Goal: Information Seeking & Learning: Learn about a topic

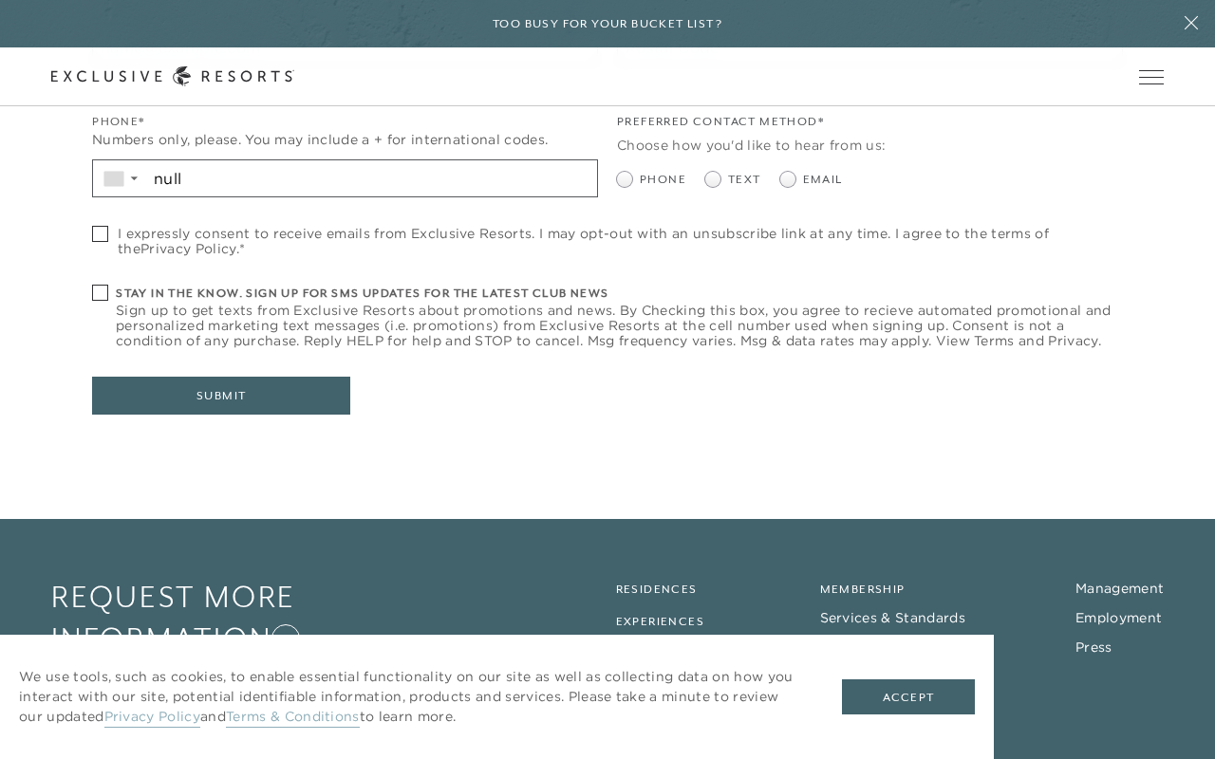
checkbox input "false"
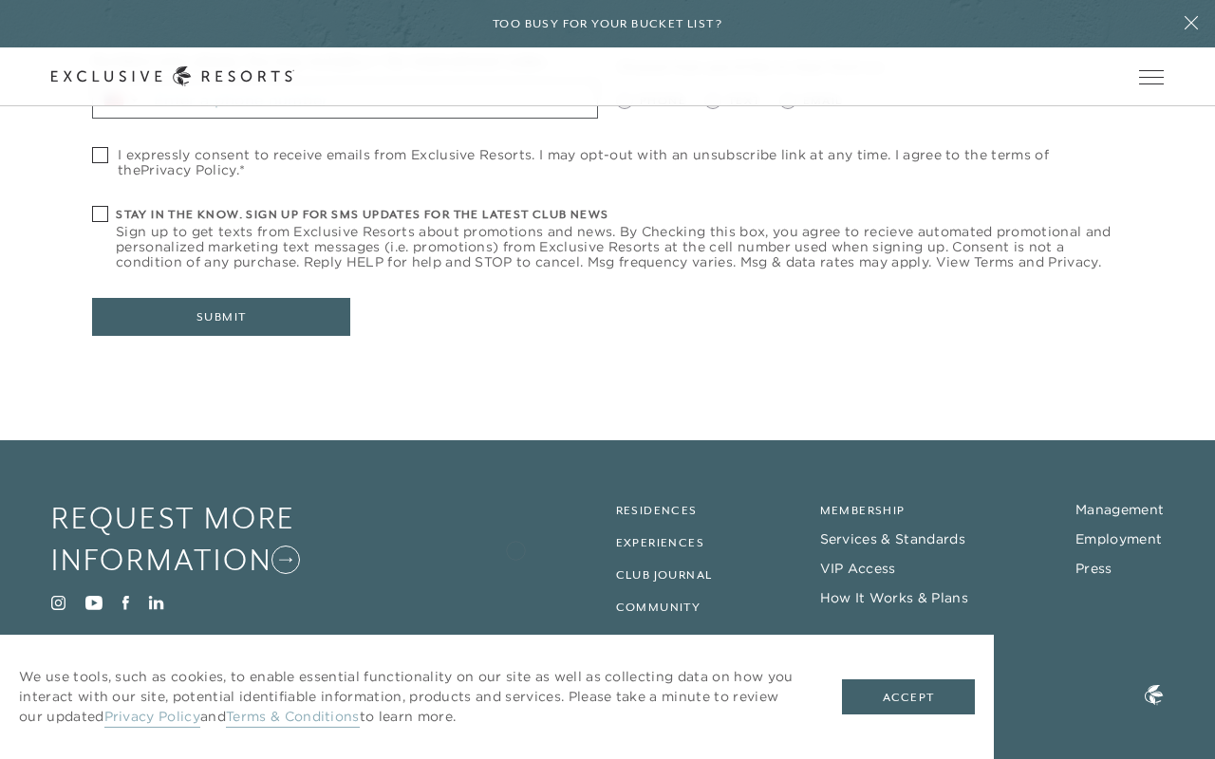
scroll to position [784, 0]
click at [669, 505] on link "Residences" at bounding box center [657, 511] width 82 height 13
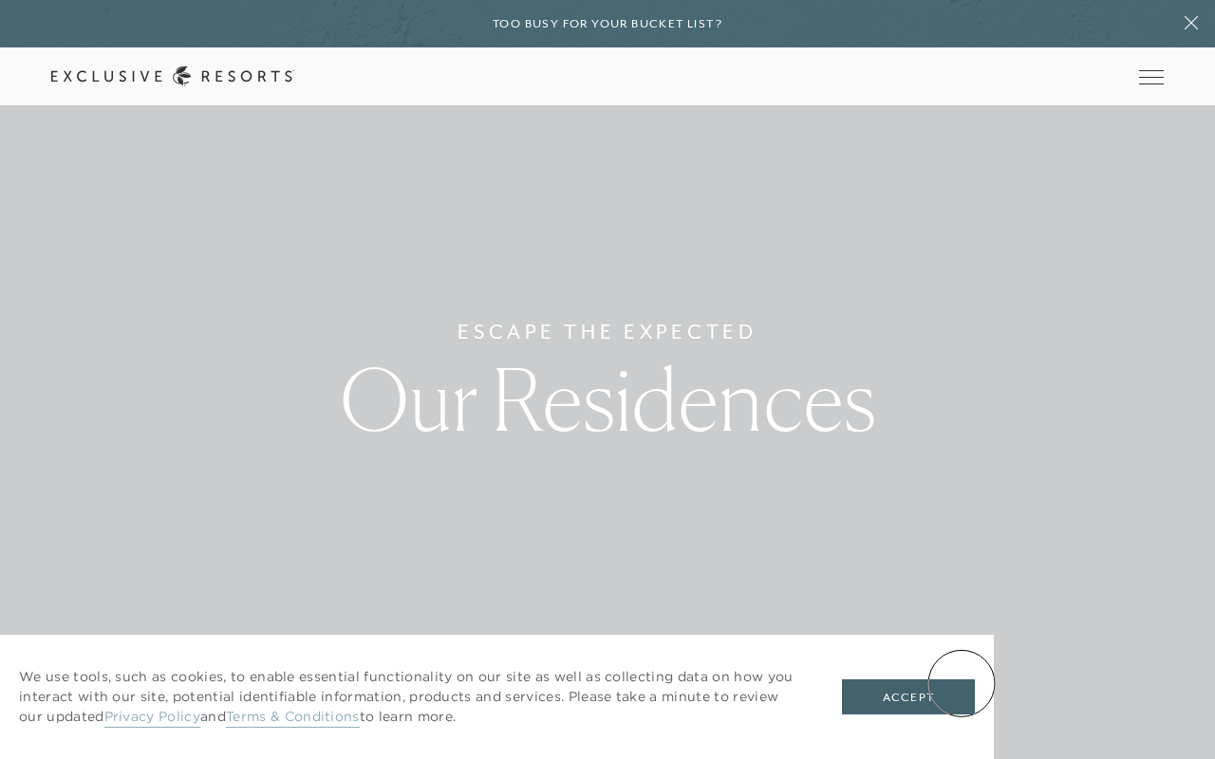
click at [961, 683] on button "Accept" at bounding box center [908, 698] width 133 height 36
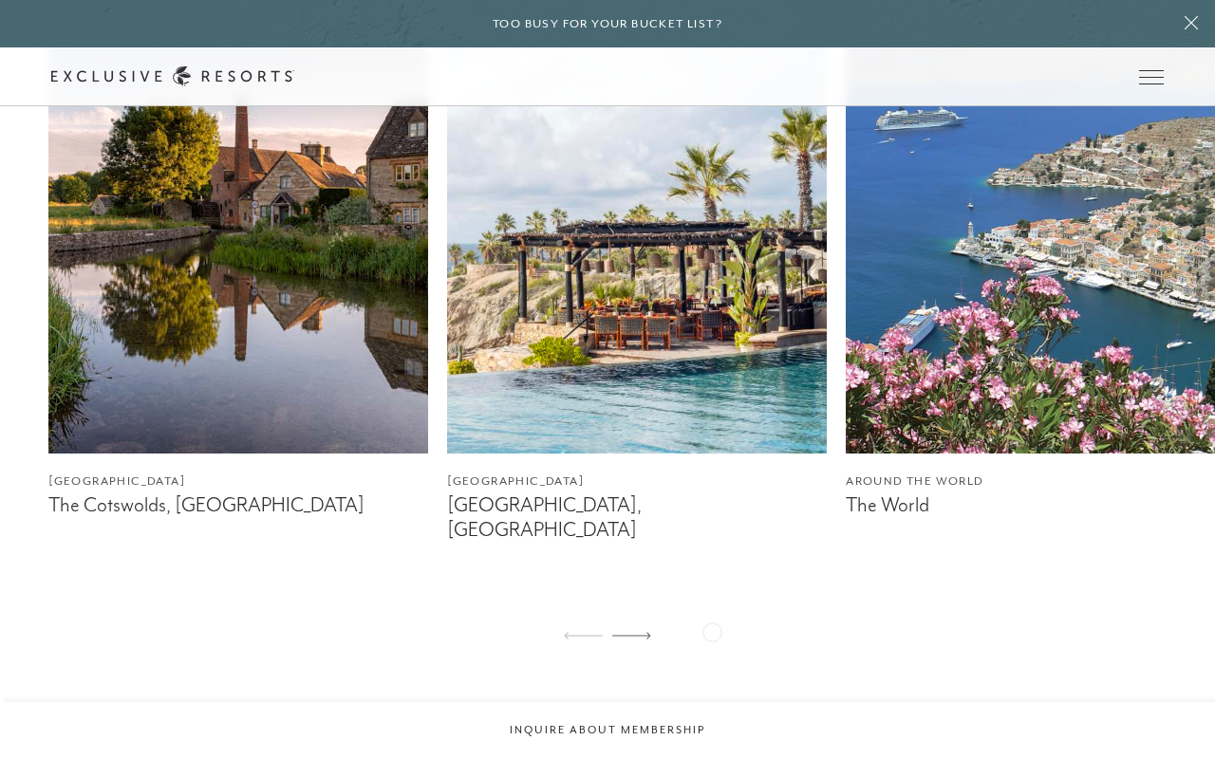
scroll to position [1228, 0]
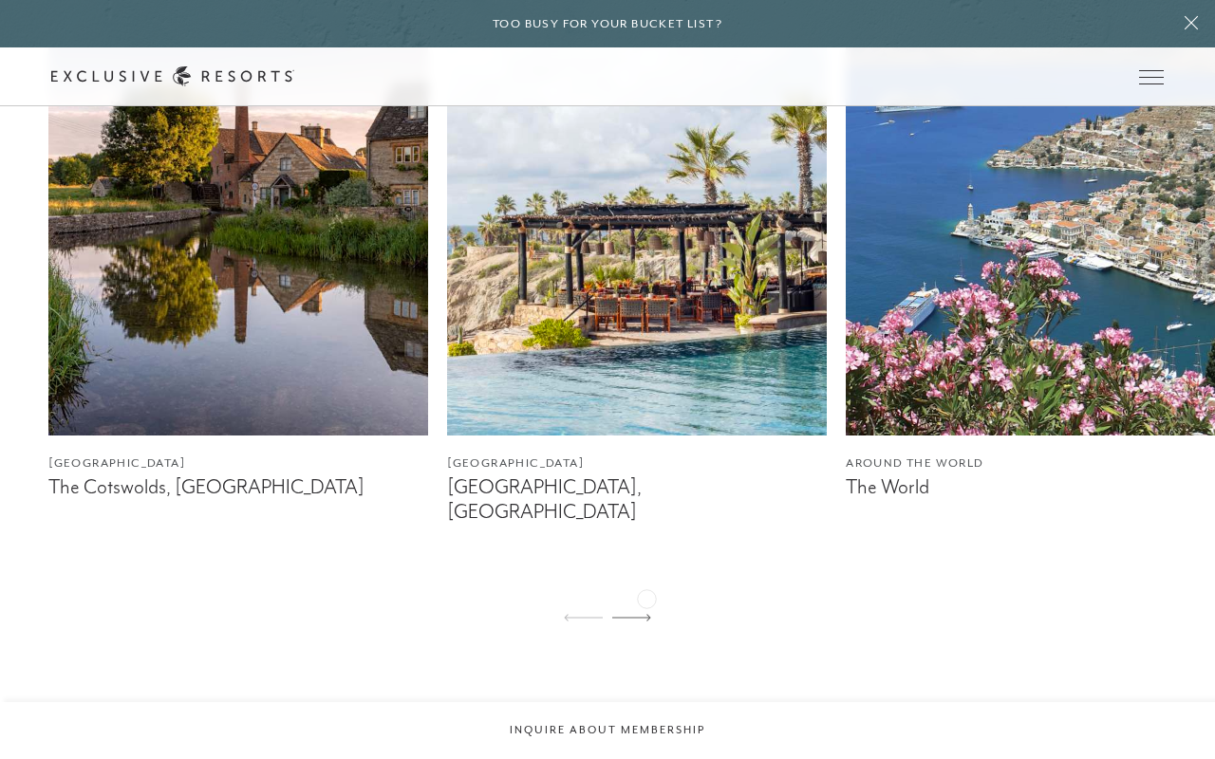
click at [646, 597] on div at bounding box center [631, 619] width 39 height 46
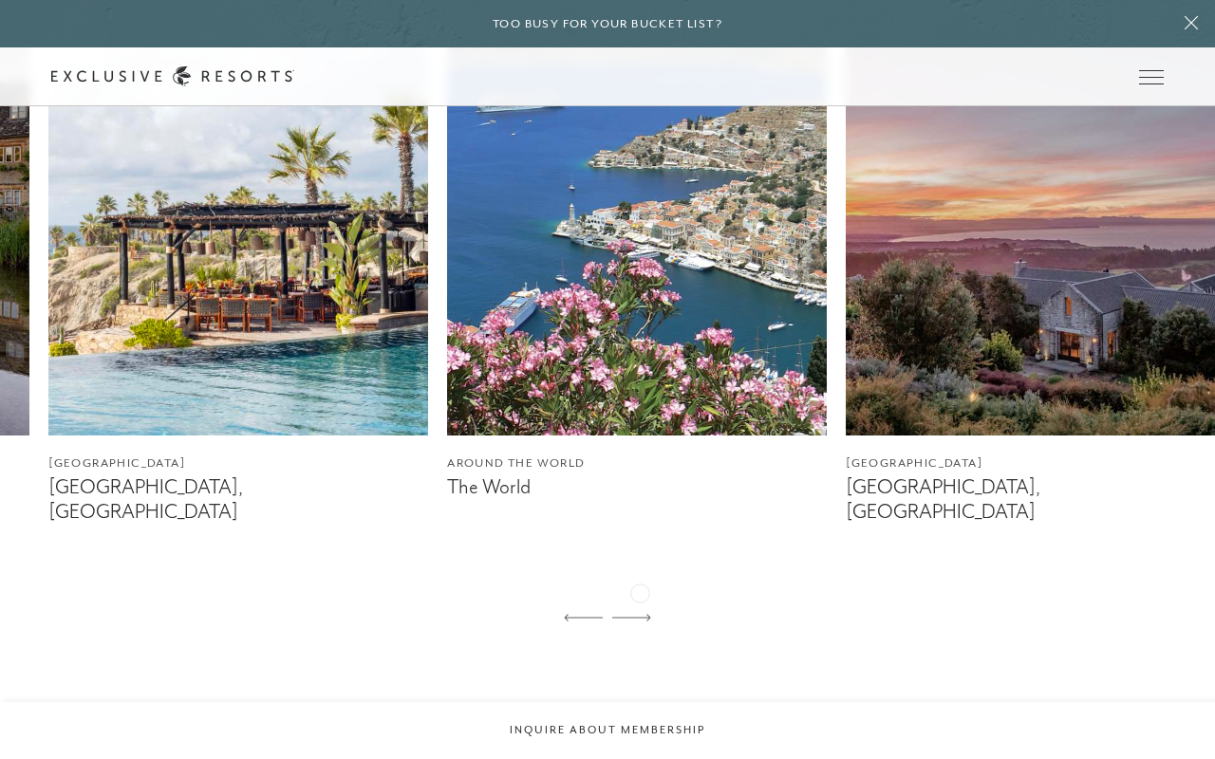
click at [640, 614] on icon at bounding box center [631, 618] width 39 height 8
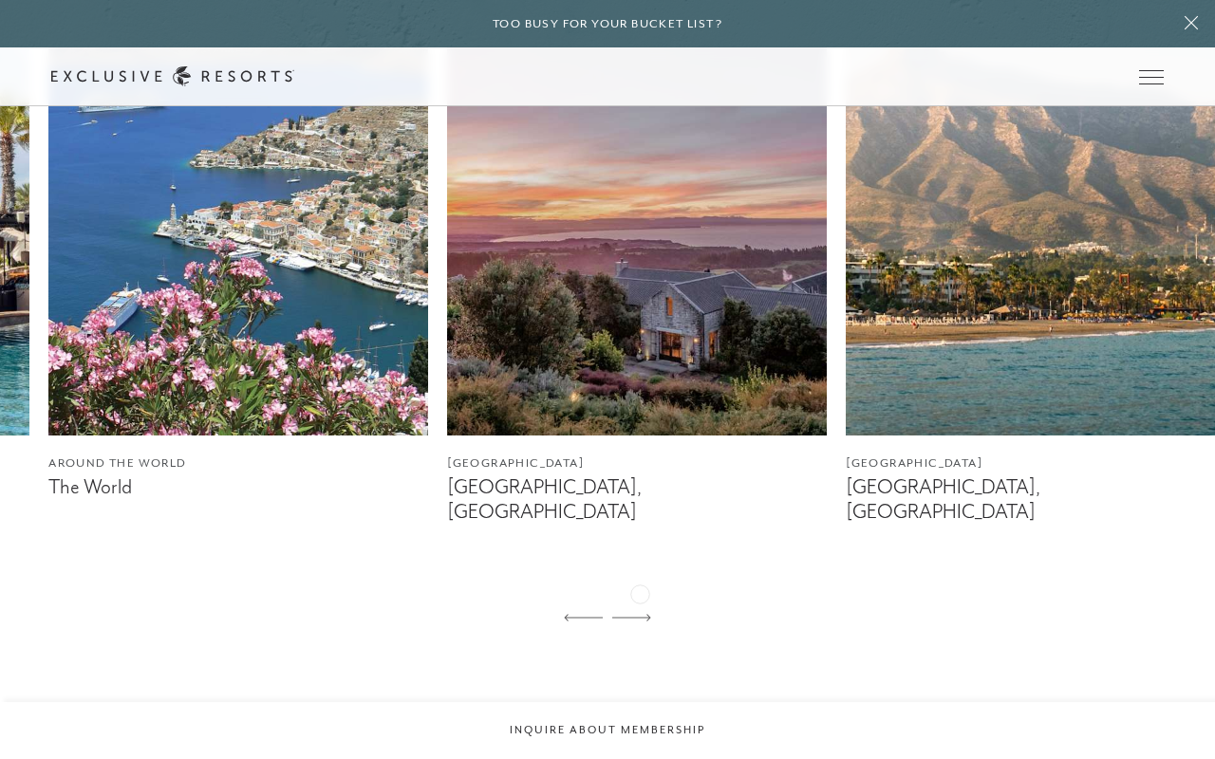
click at [640, 614] on icon at bounding box center [631, 618] width 39 height 8
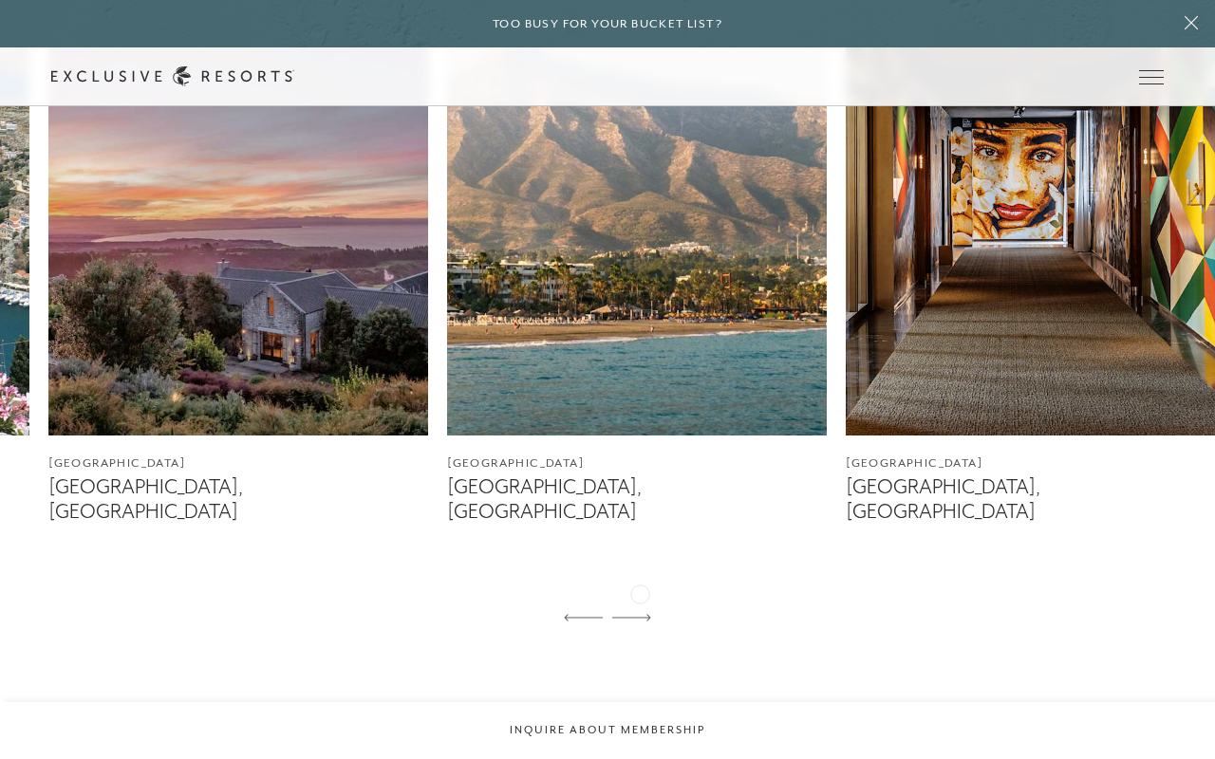
click at [640, 614] on icon at bounding box center [631, 618] width 39 height 8
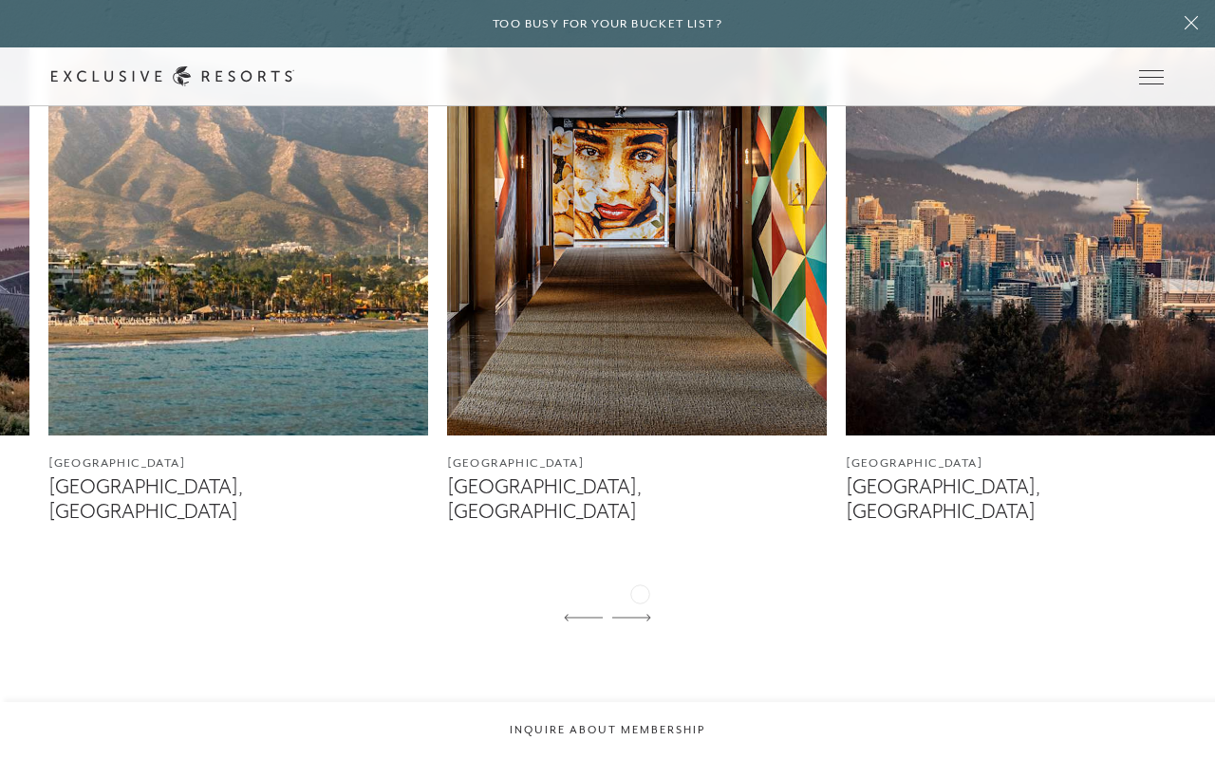
click at [640, 614] on icon at bounding box center [631, 618] width 39 height 8
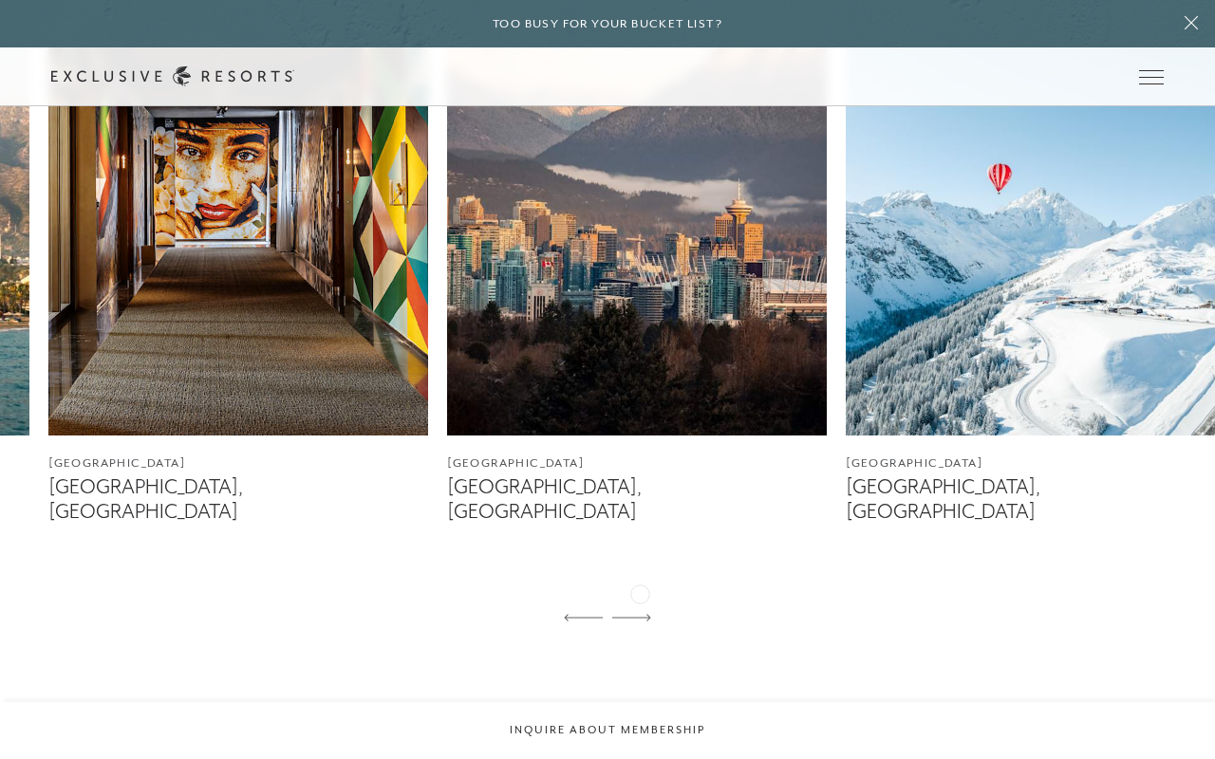
click at [640, 614] on icon at bounding box center [631, 618] width 39 height 8
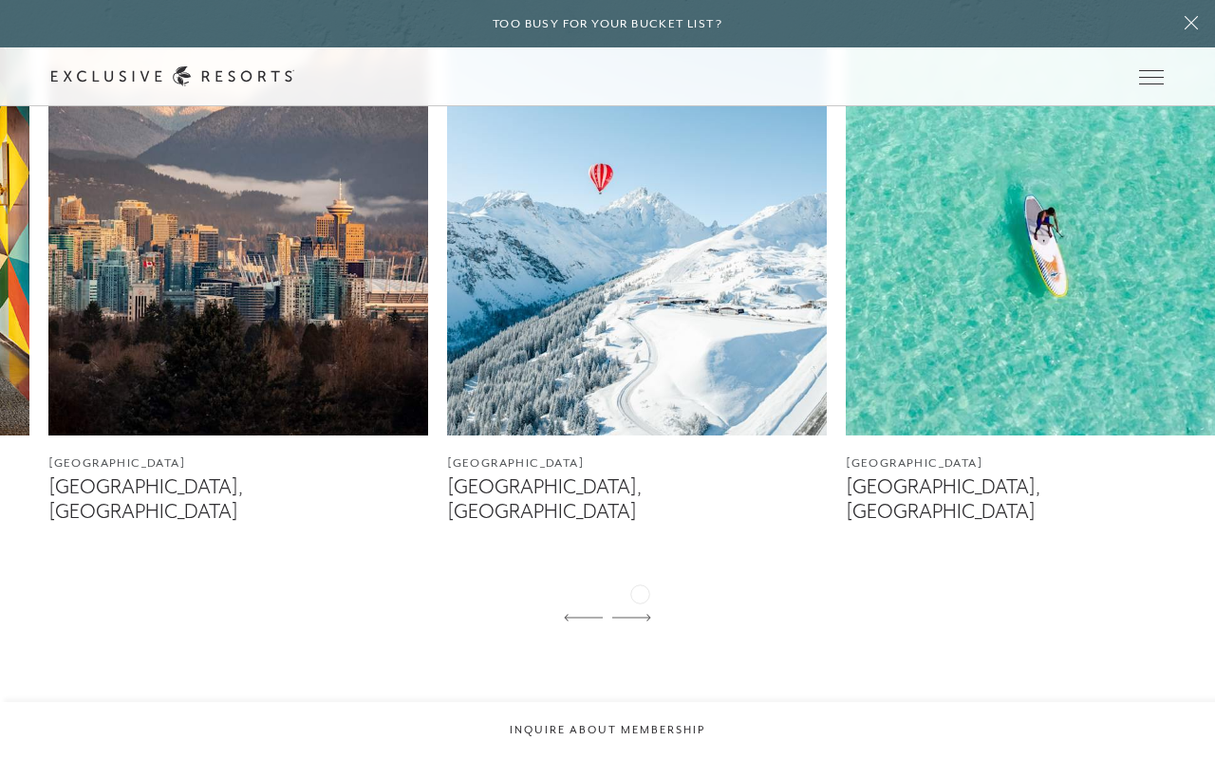
click at [640, 614] on icon at bounding box center [631, 618] width 39 height 8
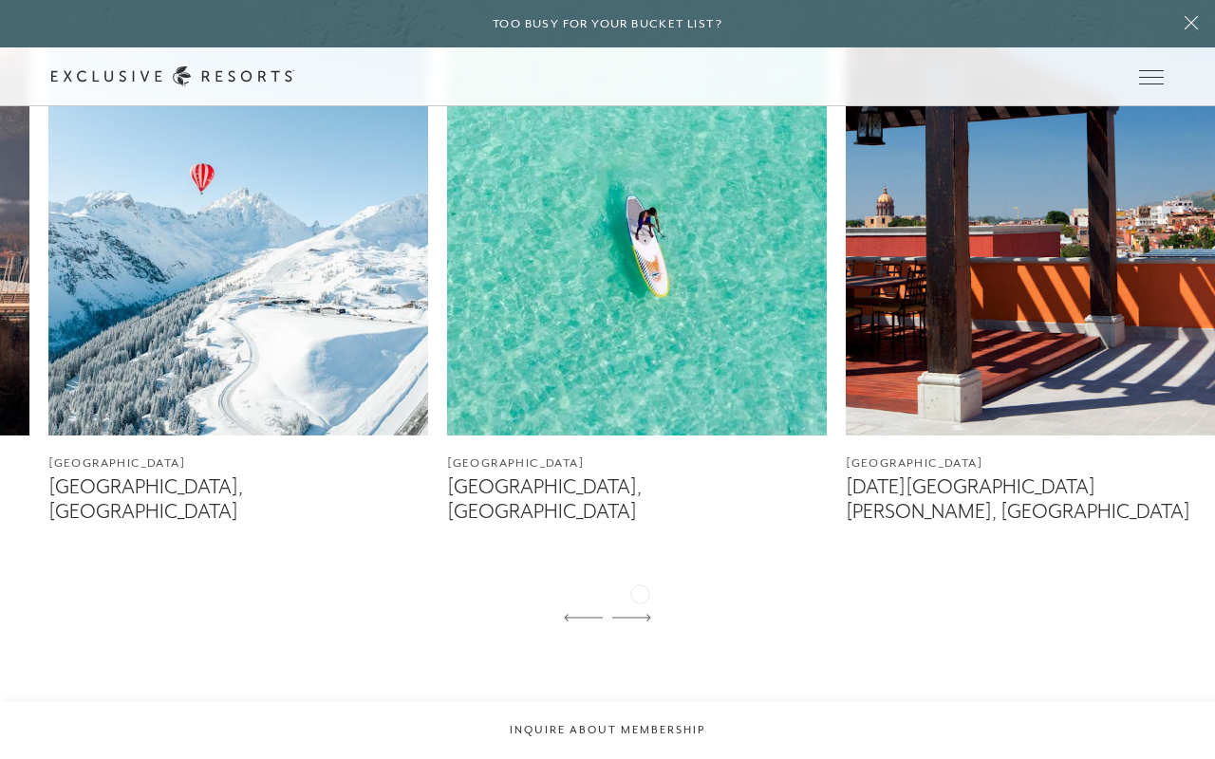
click at [640, 614] on icon at bounding box center [631, 618] width 39 height 8
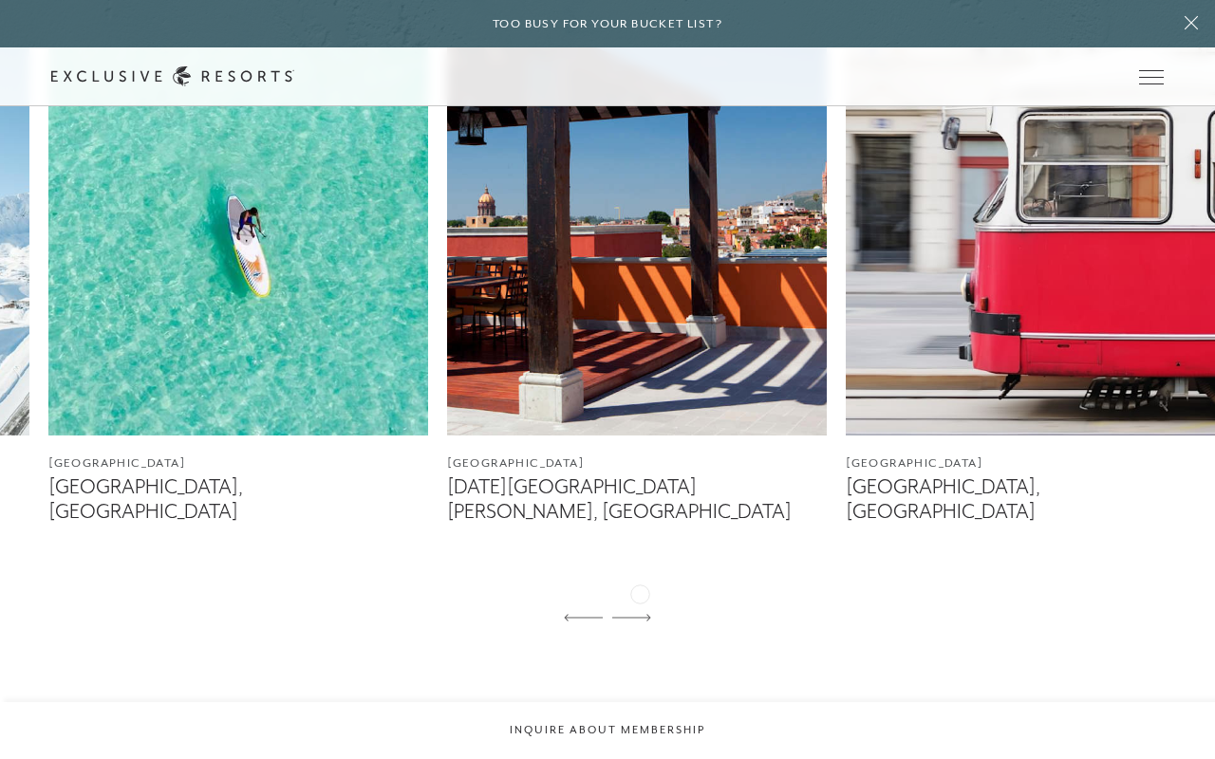
click at [640, 614] on icon at bounding box center [631, 618] width 39 height 8
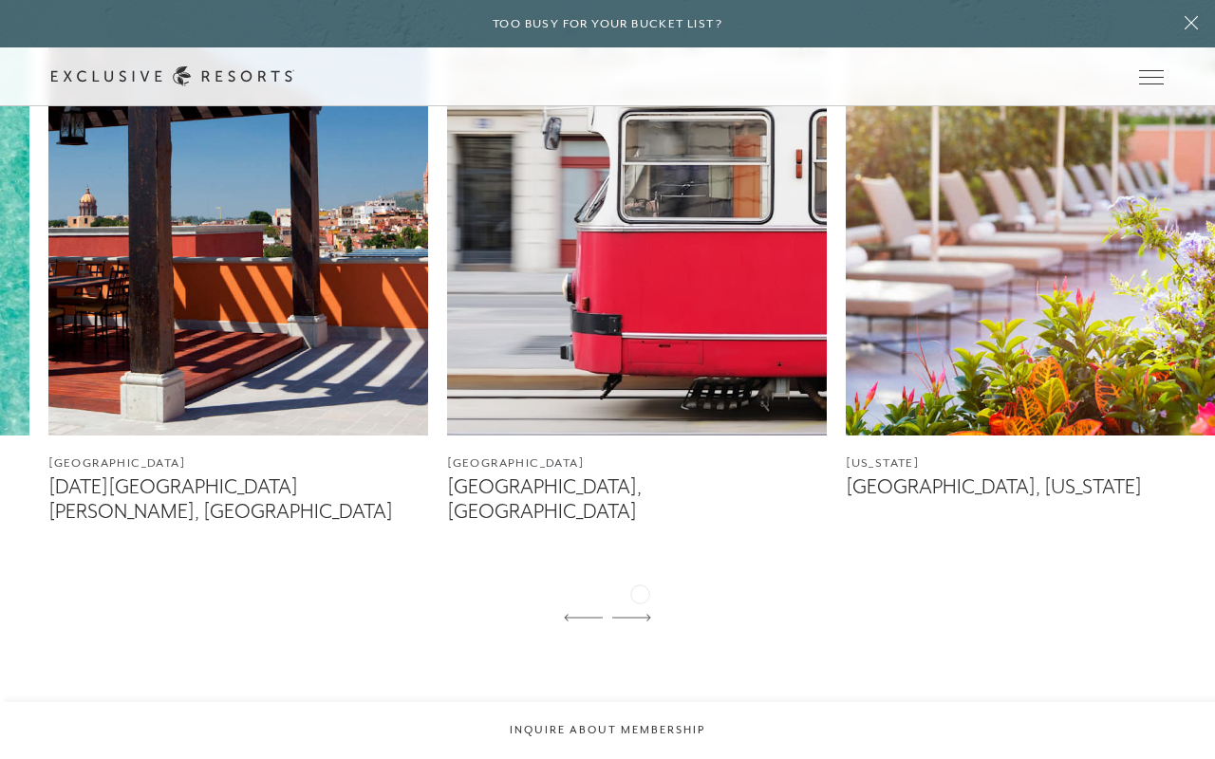
click at [640, 614] on icon at bounding box center [631, 618] width 39 height 8
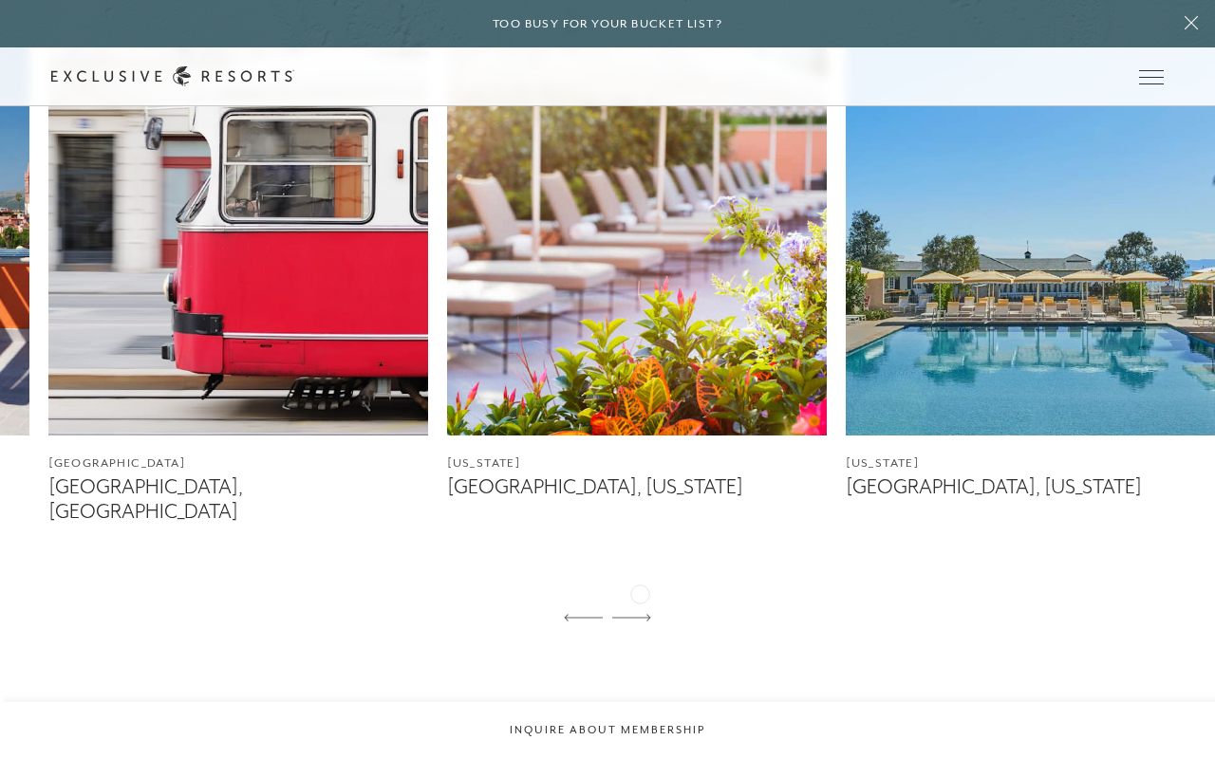
click at [640, 614] on icon at bounding box center [631, 618] width 39 height 8
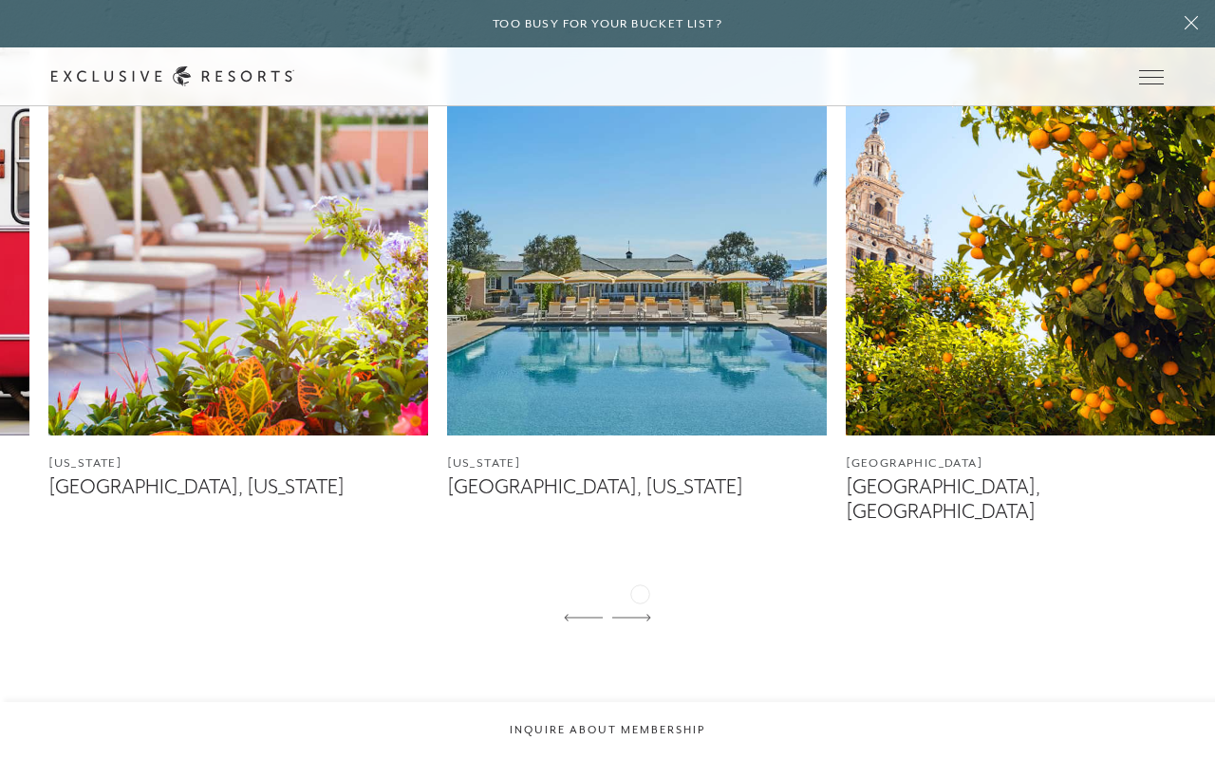
click at [640, 614] on icon at bounding box center [631, 618] width 39 height 8
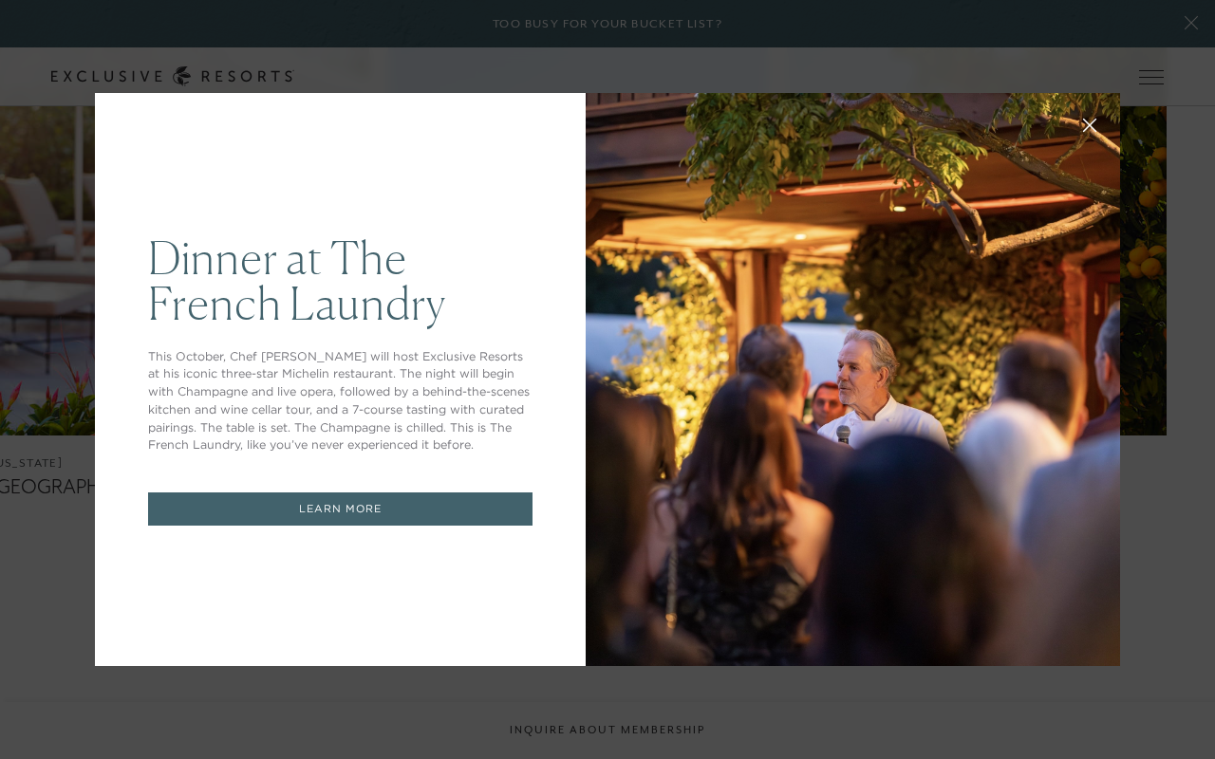
click at [1088, 122] on icon at bounding box center [1090, 126] width 12 height 12
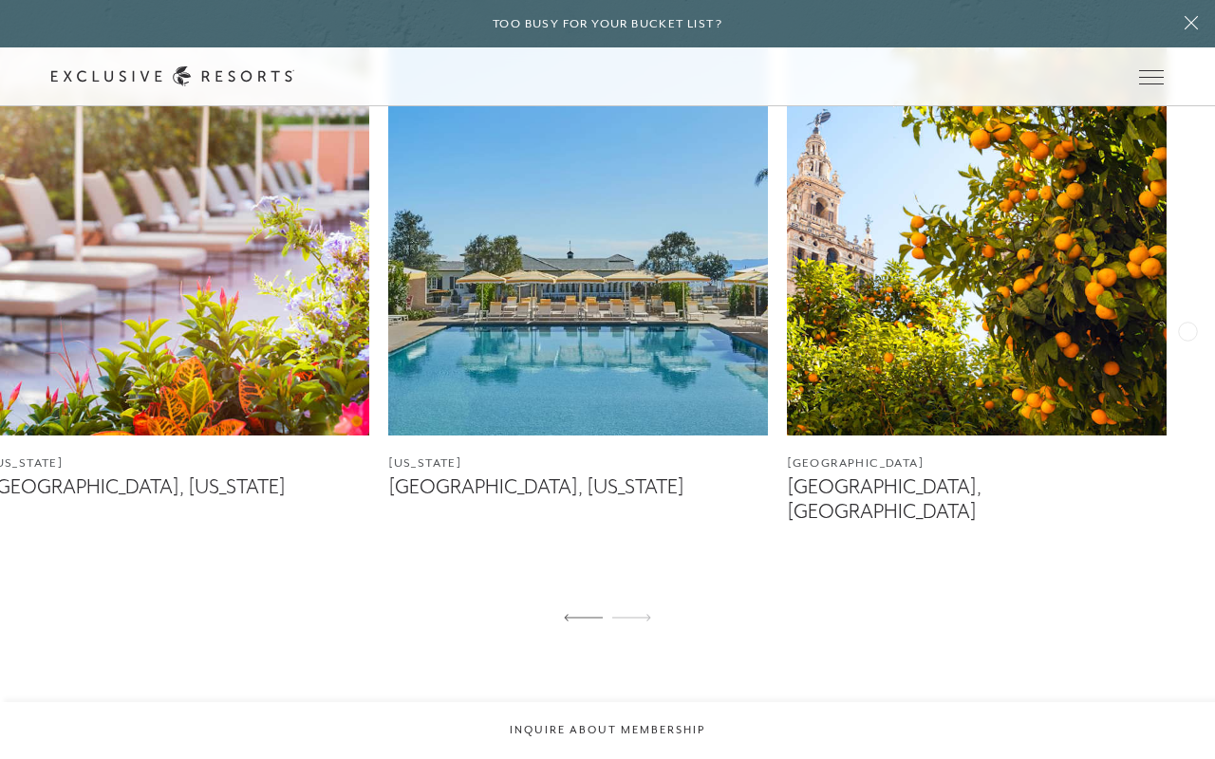
drag, startPoint x: 1187, startPoint y: 329, endPoint x: 1177, endPoint y: 345, distance: 19.2
click at [1177, 345] on div "England The Cotswolds, England Mexico Los Cabos, Mexico Around the World The Wo…" at bounding box center [607, 301] width 1215 height 680
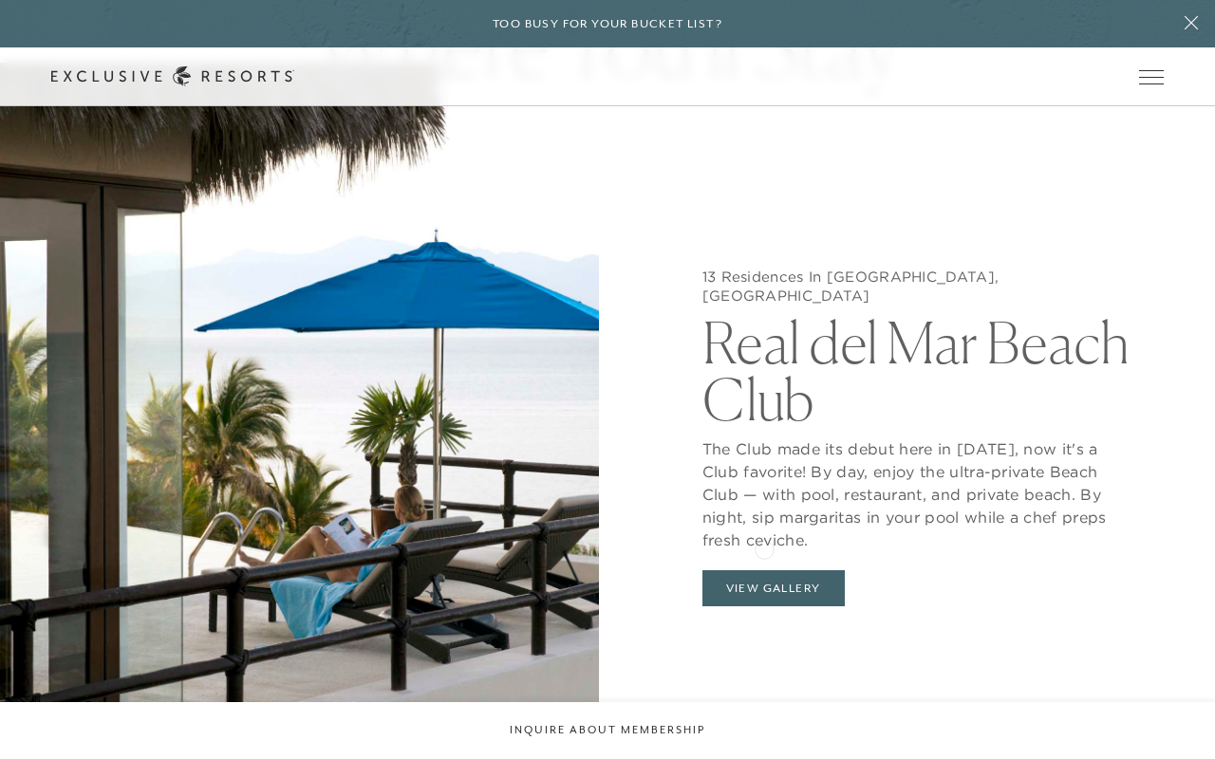
scroll to position [1654, 0]
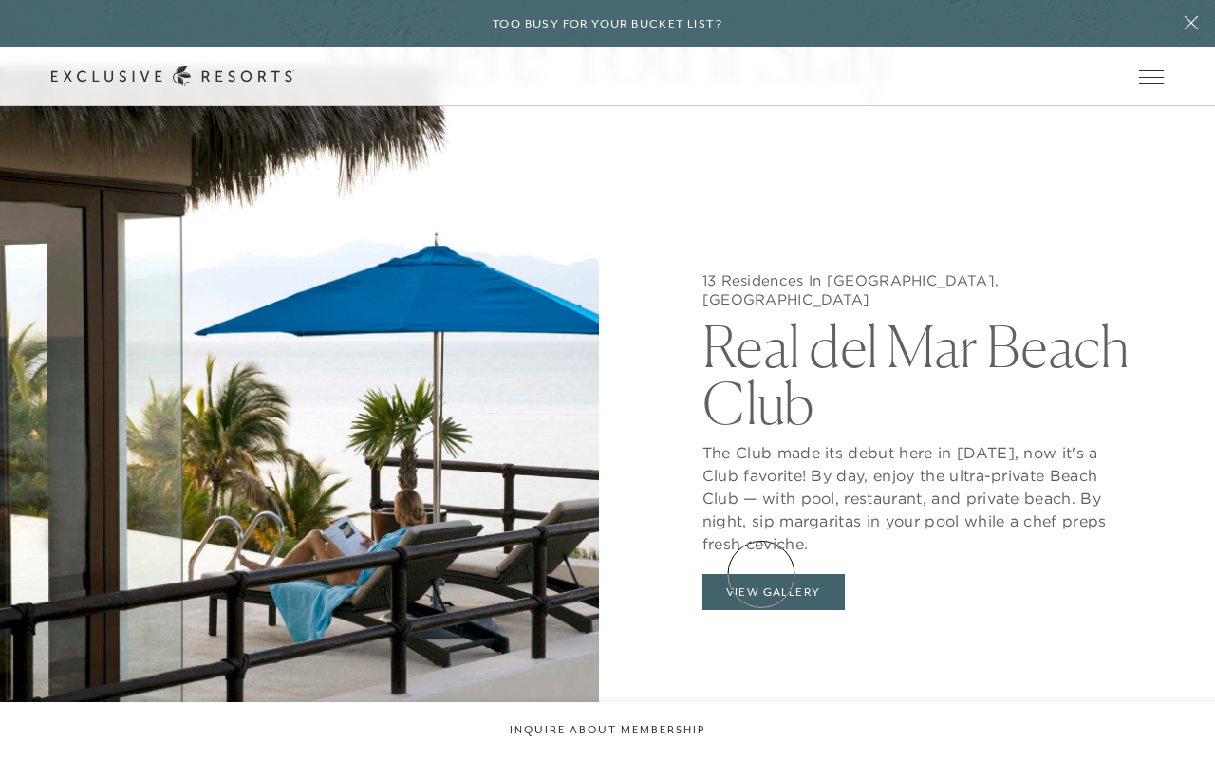
click at [763, 581] on button "View Gallery" at bounding box center [773, 592] width 142 height 36
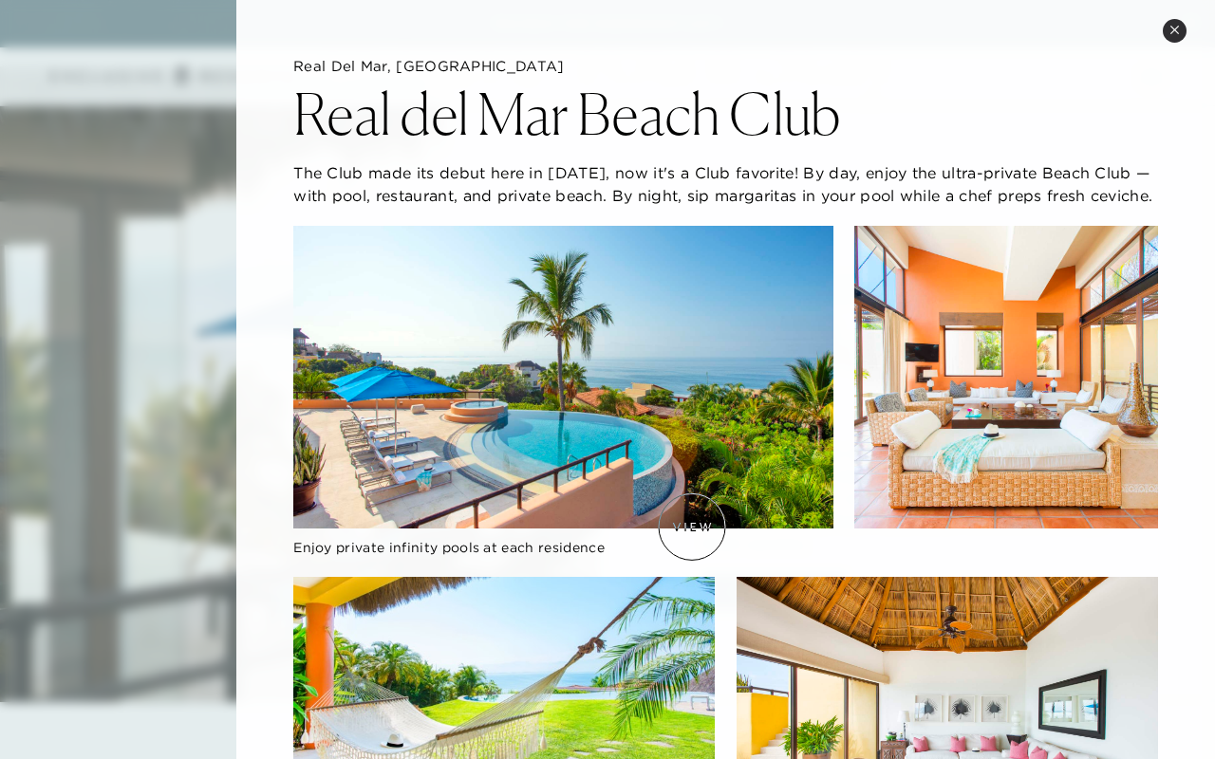
scroll to position [0, 0]
click at [1166, 37] on button "Close quickview" at bounding box center [1175, 31] width 24 height 24
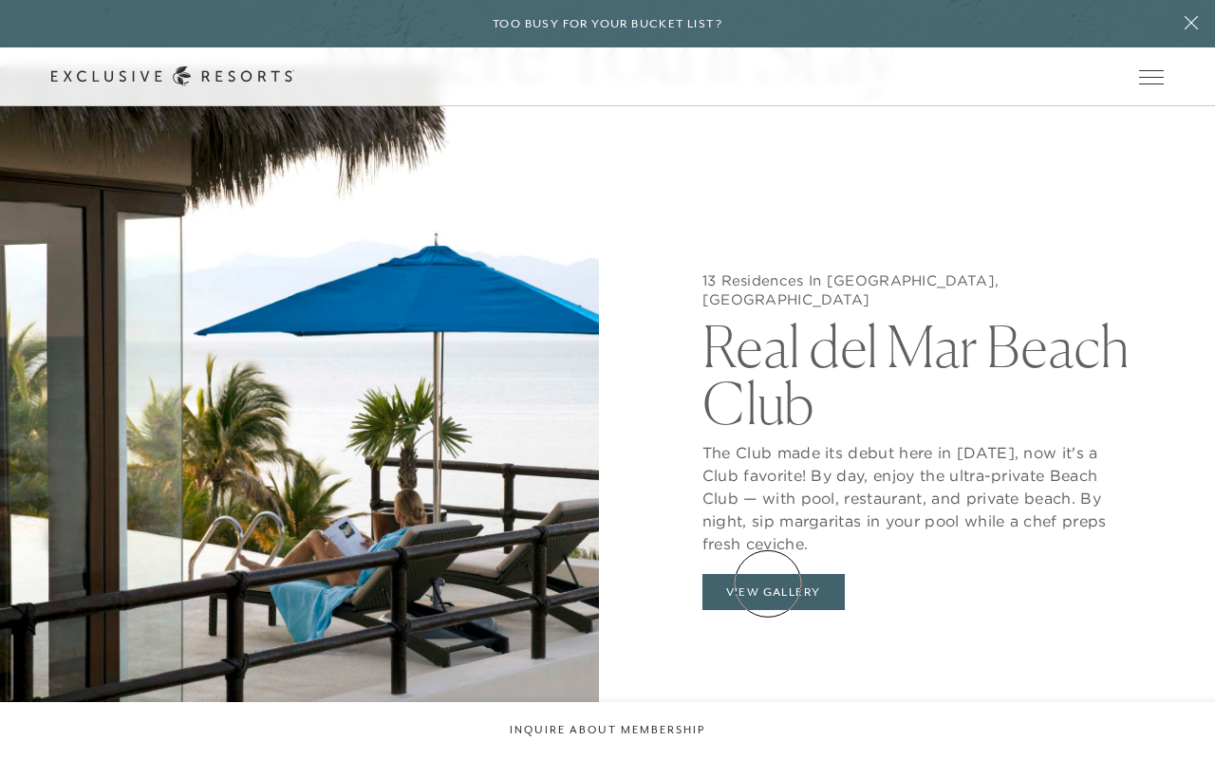
click at [768, 584] on button "View Gallery" at bounding box center [773, 592] width 142 height 36
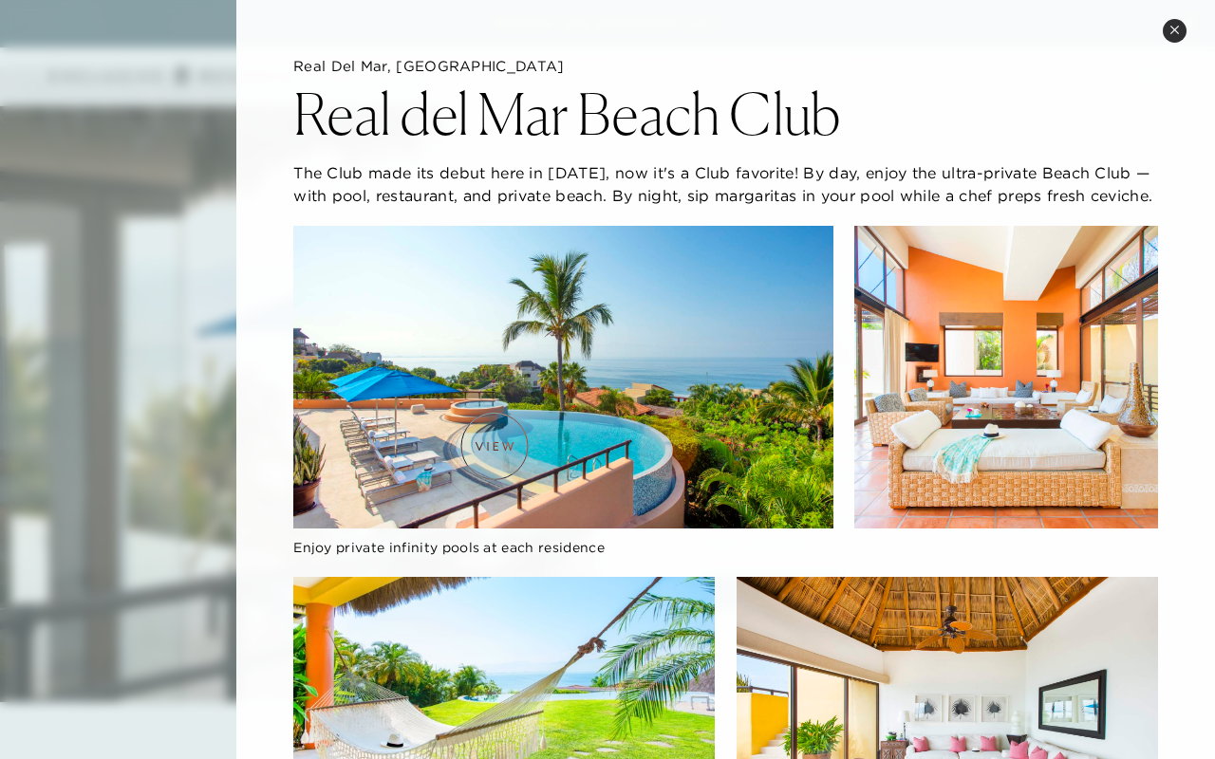
click at [494, 446] on img at bounding box center [562, 378] width 539 height 304
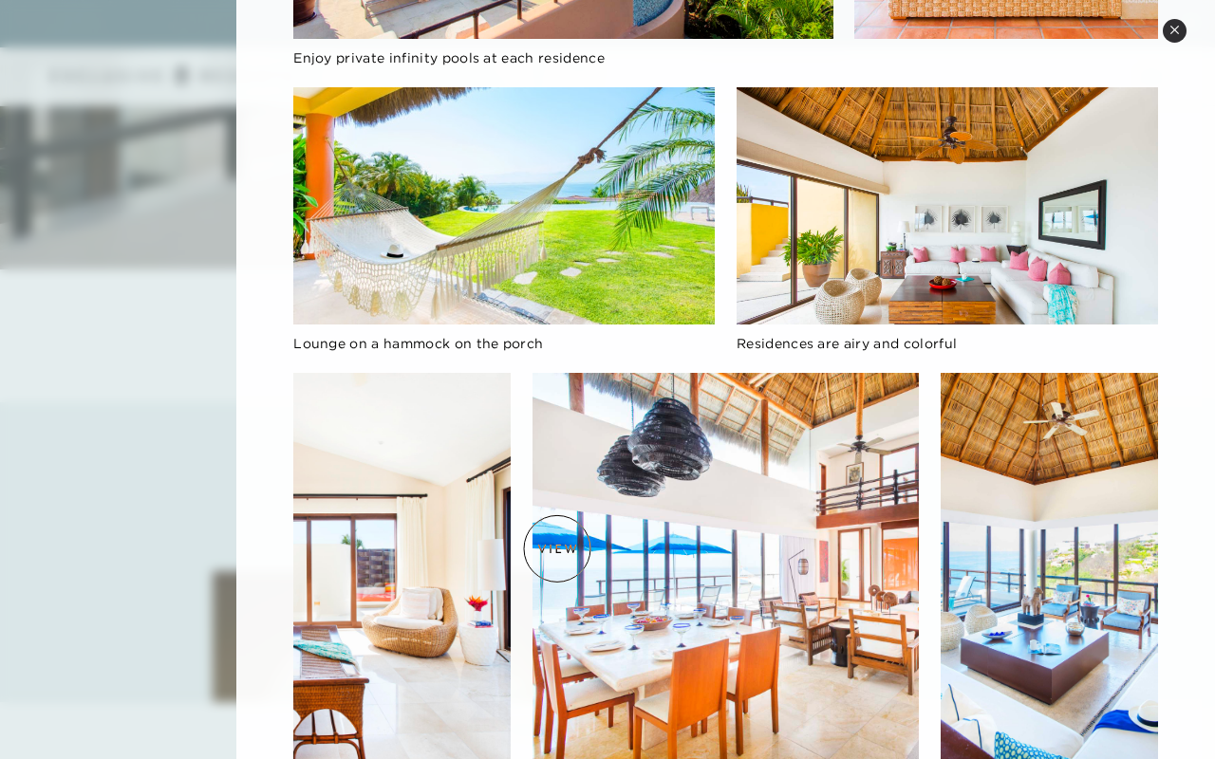
scroll to position [1232, 0]
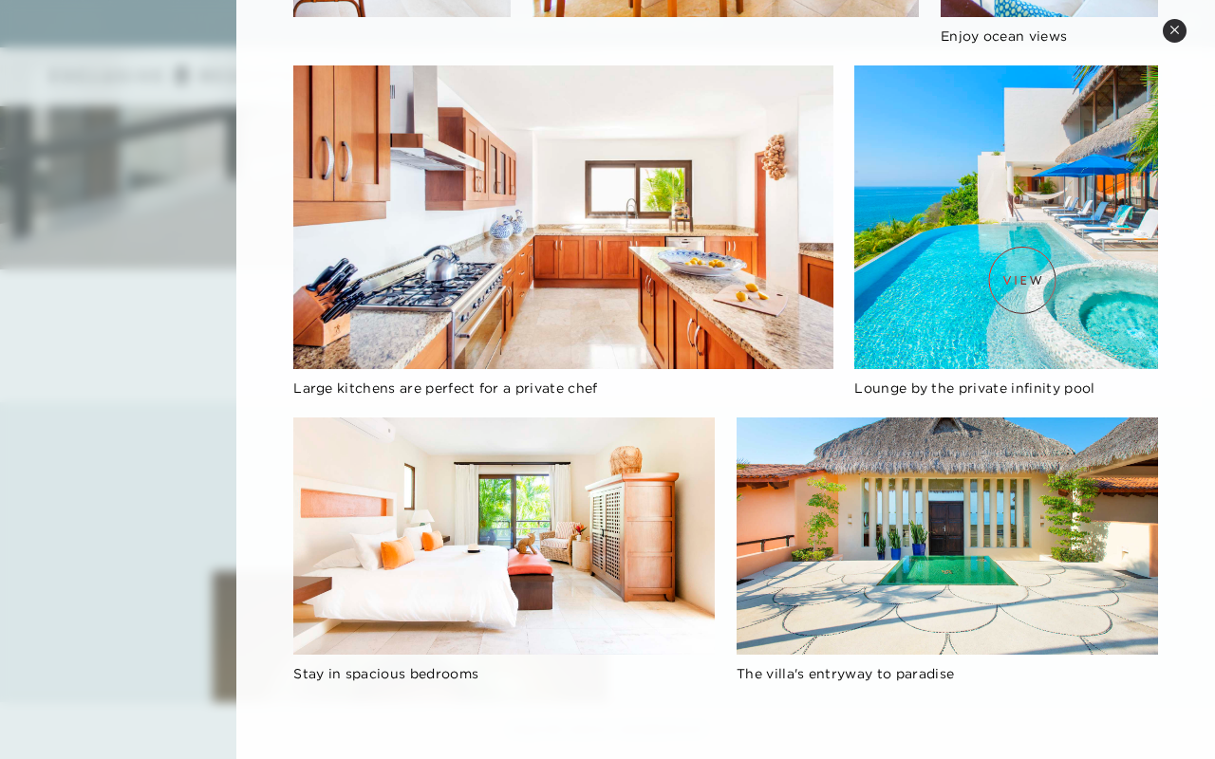
click at [1022, 280] on img at bounding box center [1006, 217] width 304 height 304
click at [997, 285] on img at bounding box center [1006, 217] width 304 height 304
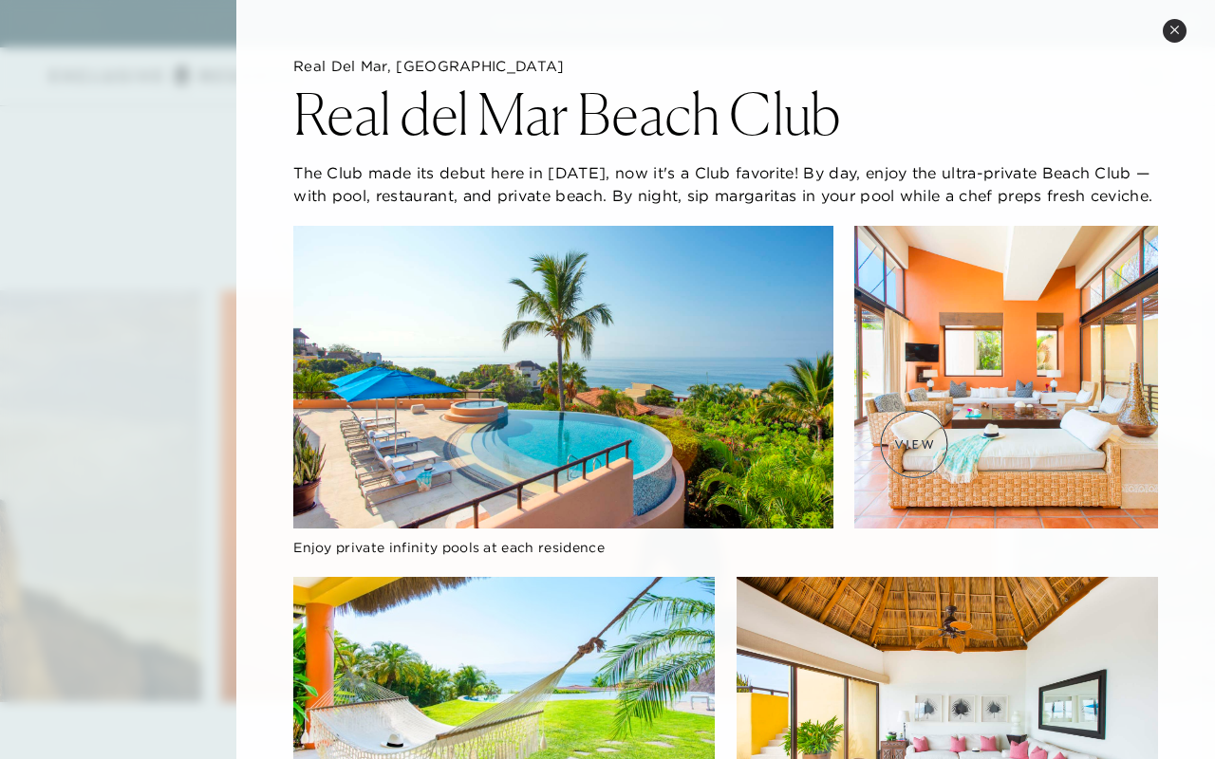
scroll to position [0, 0]
click at [615, 370] on img at bounding box center [562, 378] width 539 height 304
click at [1173, 37] on button "Close quickview" at bounding box center [1175, 31] width 24 height 24
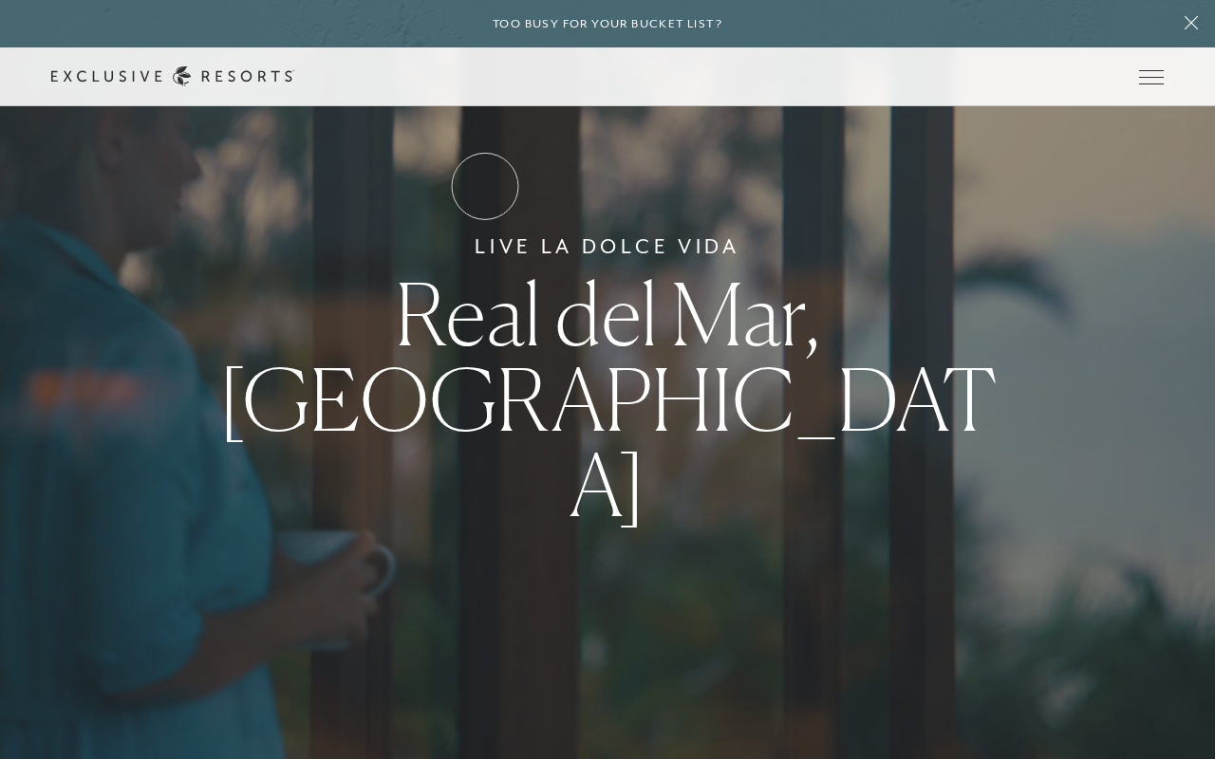
click at [0, 0] on link "Residence Collection" at bounding box center [0, 0] width 0 height 0
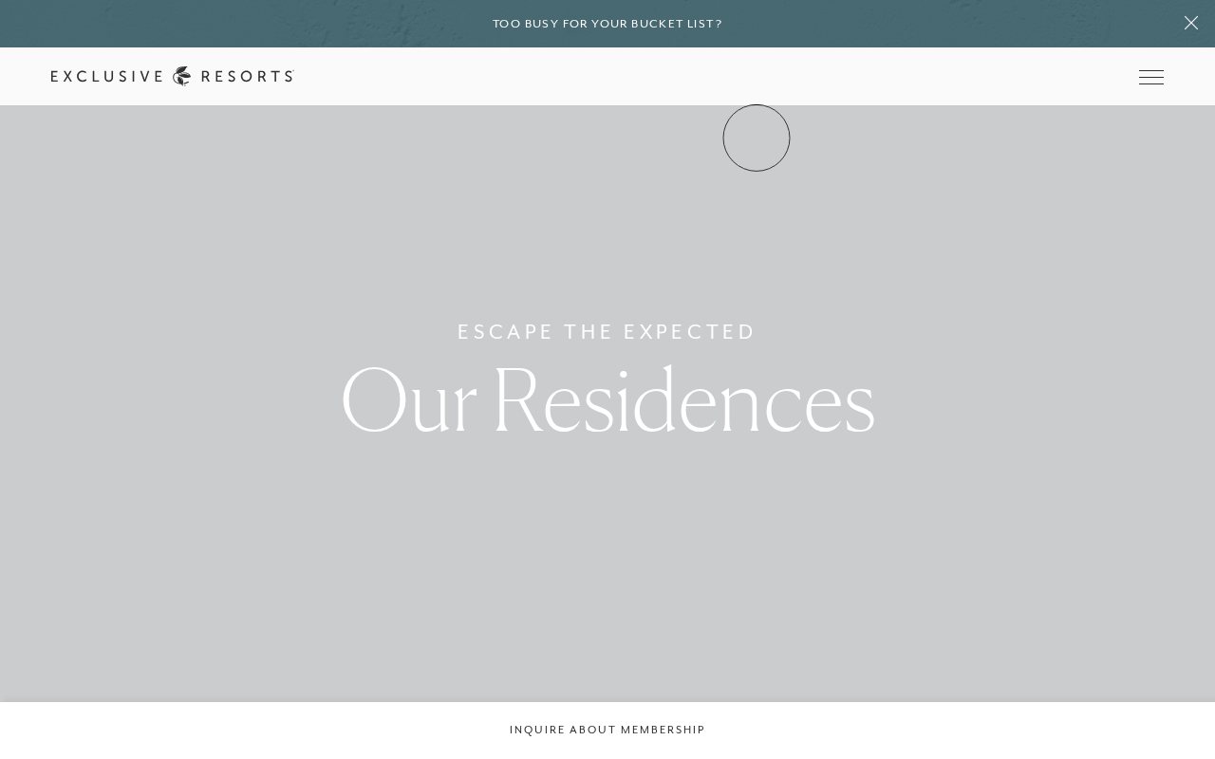
click at [0, 0] on link "Community" at bounding box center [0, 0] width 0 height 0
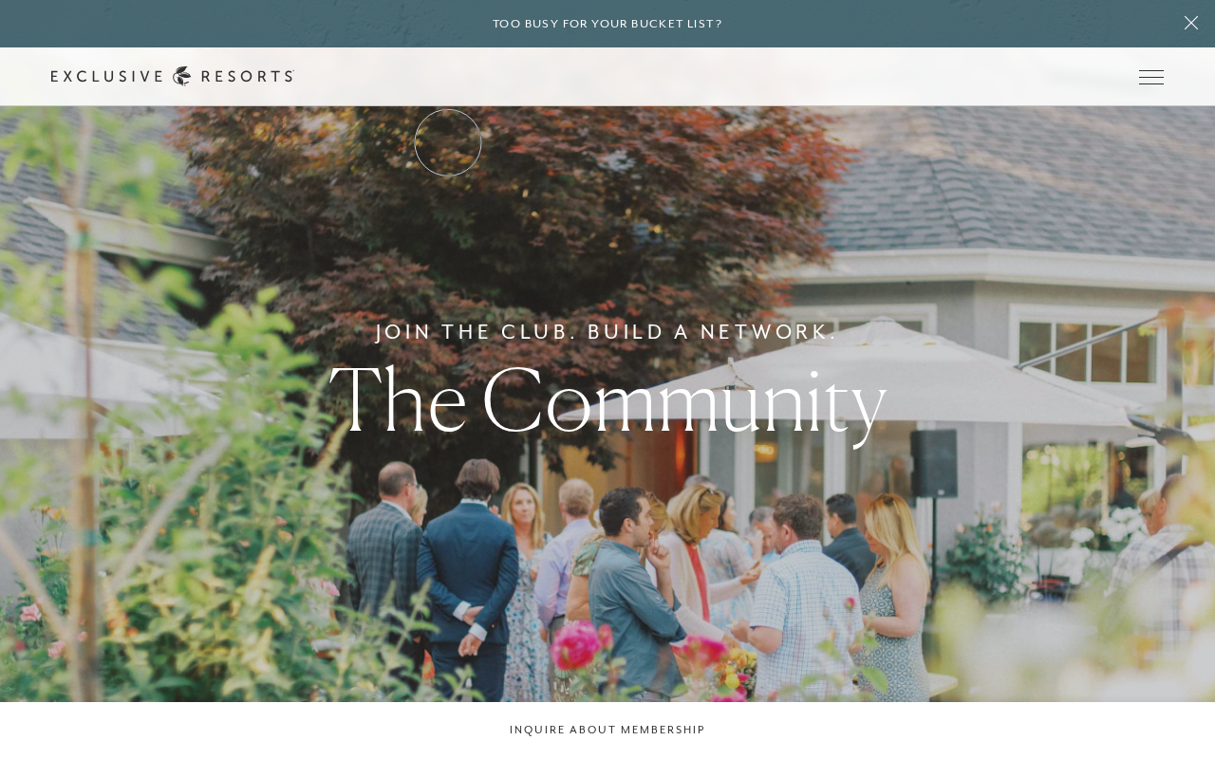
click at [0, 0] on link "The Collection" at bounding box center [0, 0] width 0 height 0
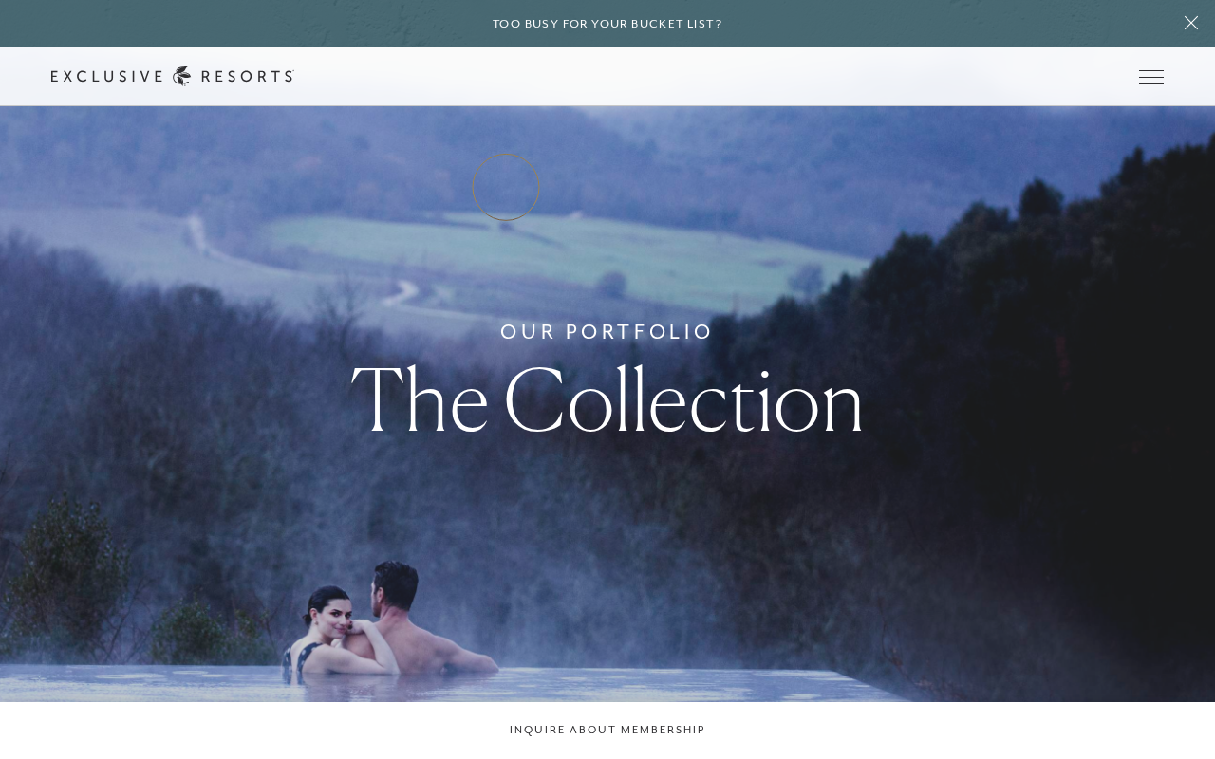
click at [0, 0] on link "Residence Collection" at bounding box center [0, 0] width 0 height 0
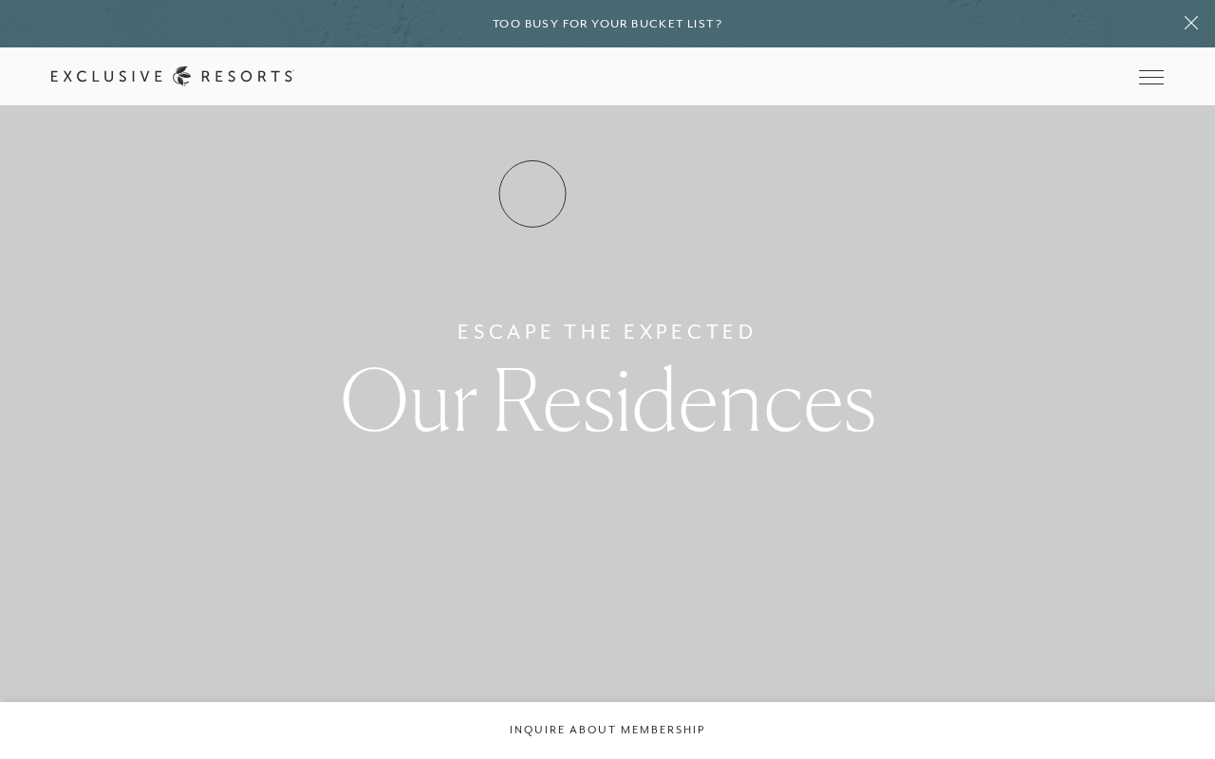
click at [0, 0] on link "How it works" at bounding box center [0, 0] width 0 height 0
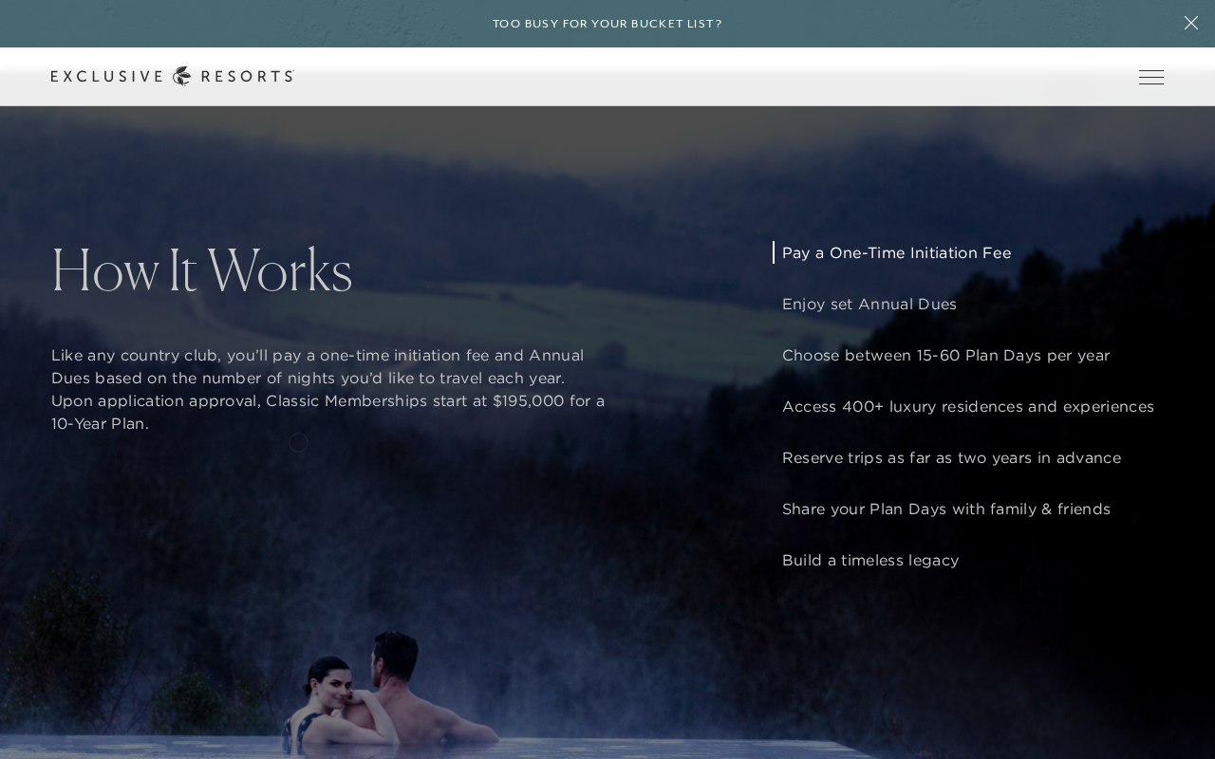
scroll to position [1386, 0]
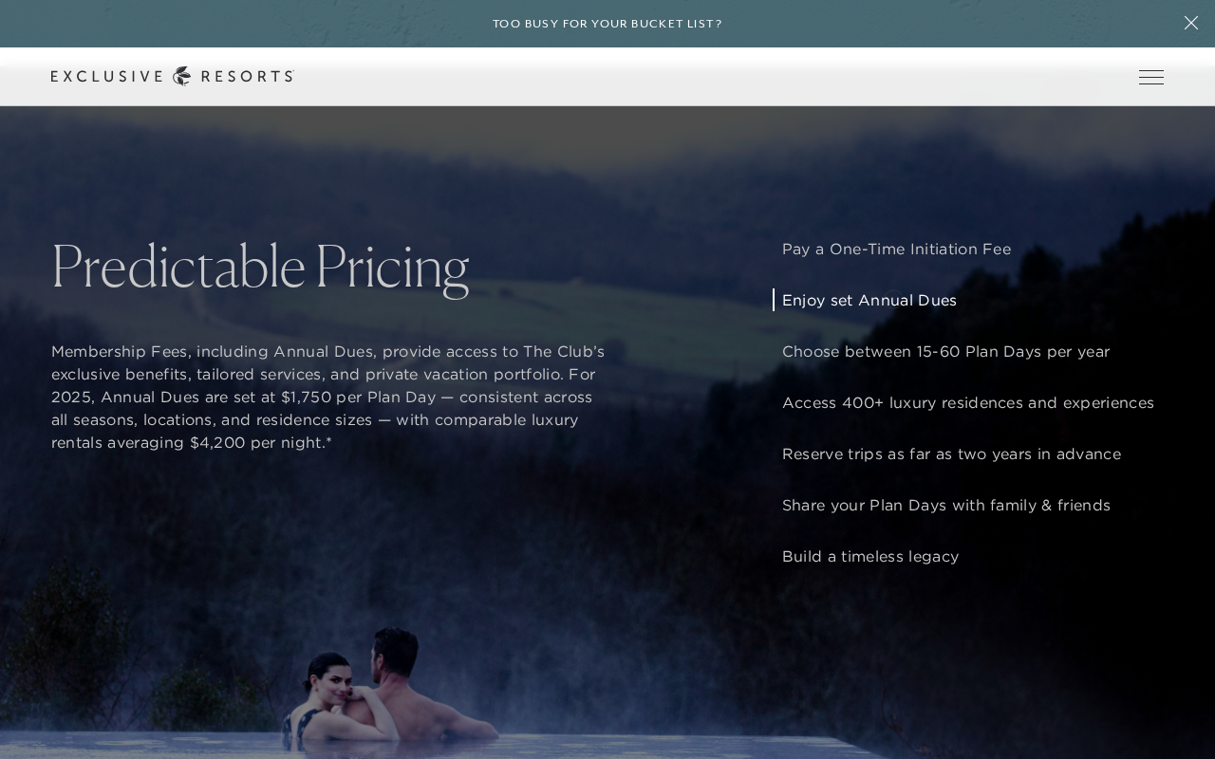
click at [893, 297] on p "Enjoy set Annual Dues" at bounding box center [968, 300] width 372 height 23
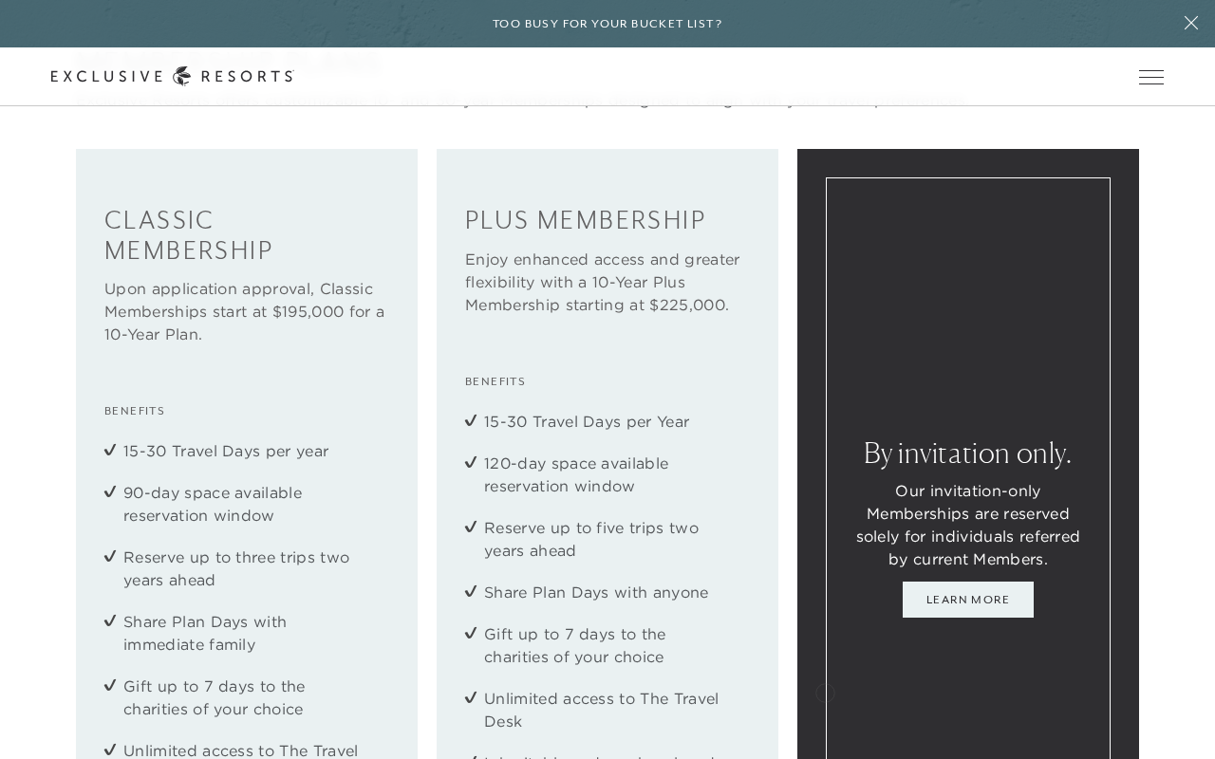
scroll to position [2313, 0]
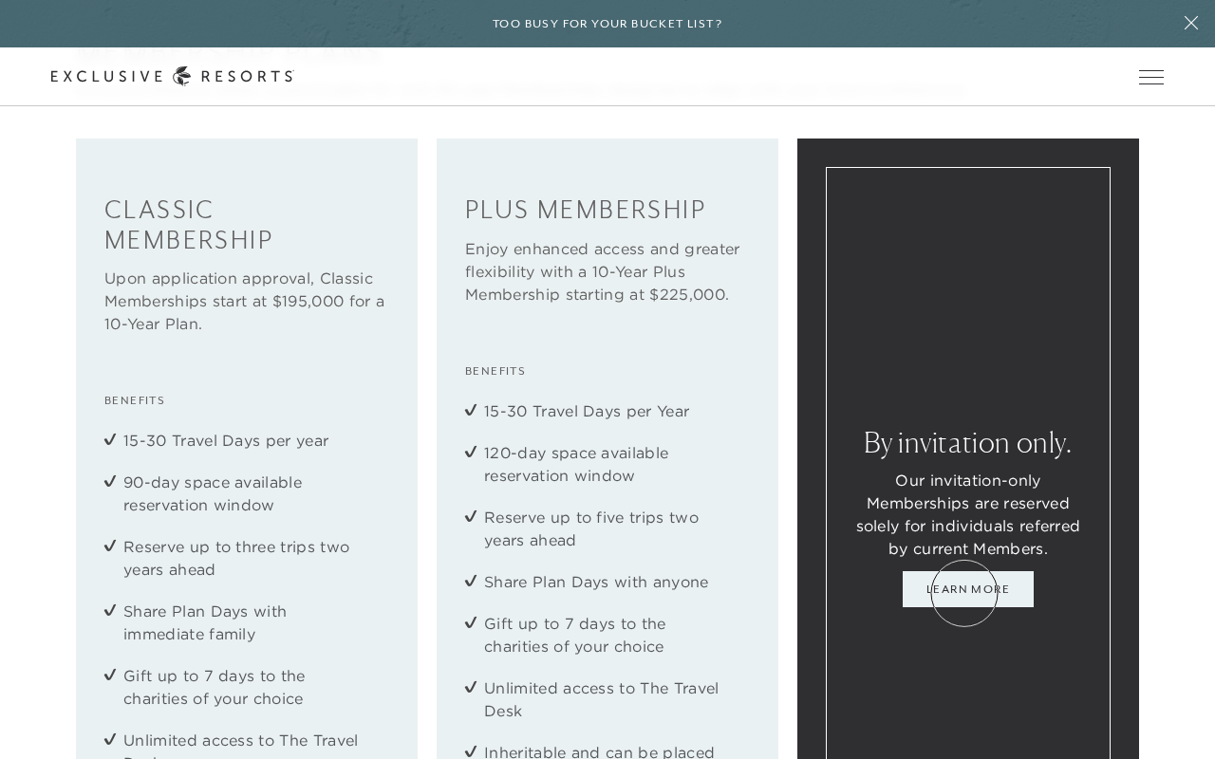
click at [964, 593] on link "Learn More" at bounding box center [968, 589] width 131 height 36
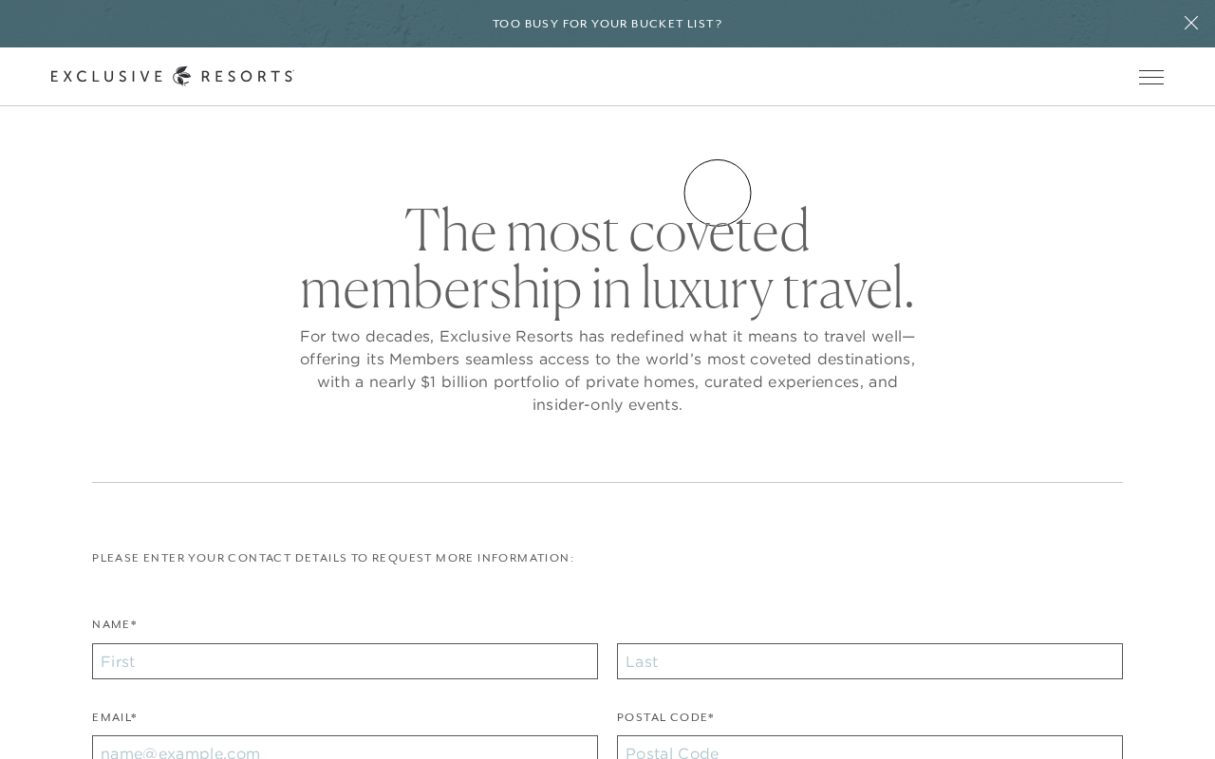
click at [0, 0] on link "VIP Benefits" at bounding box center [0, 0] width 0 height 0
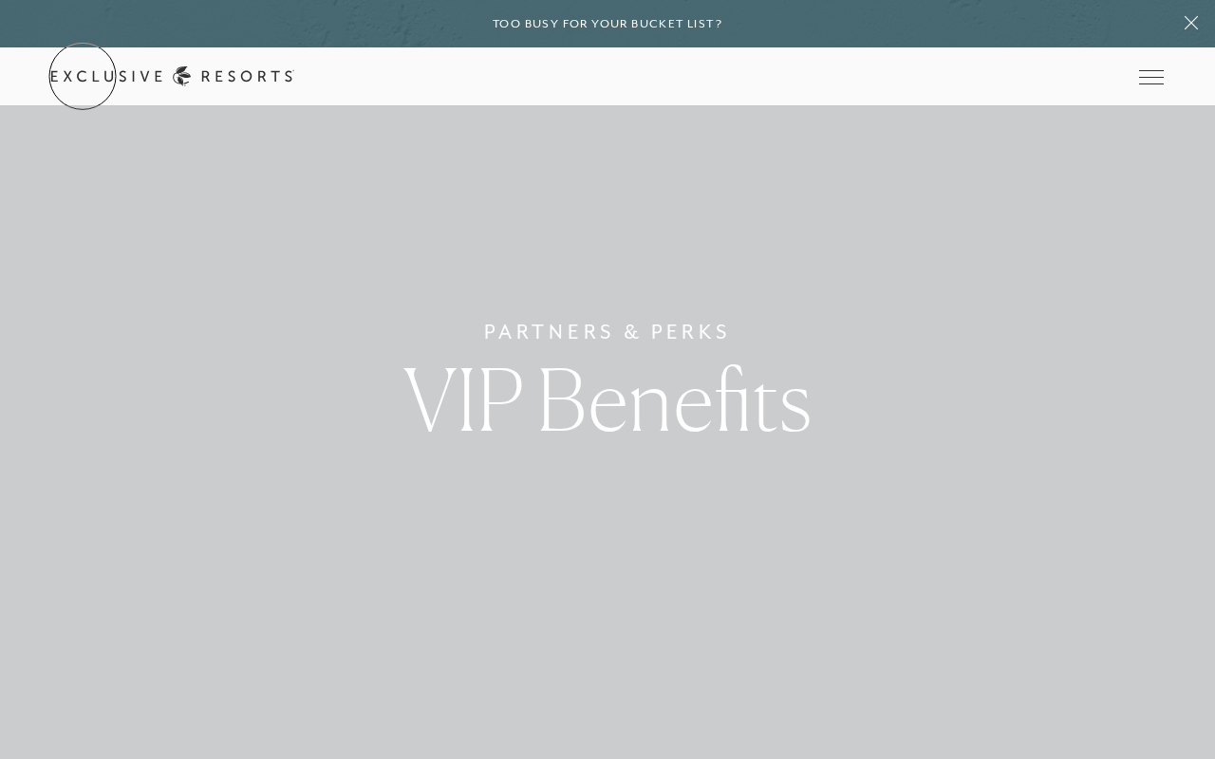
click at [0, 0] on link "Get Started" at bounding box center [0, 0] width 0 height 0
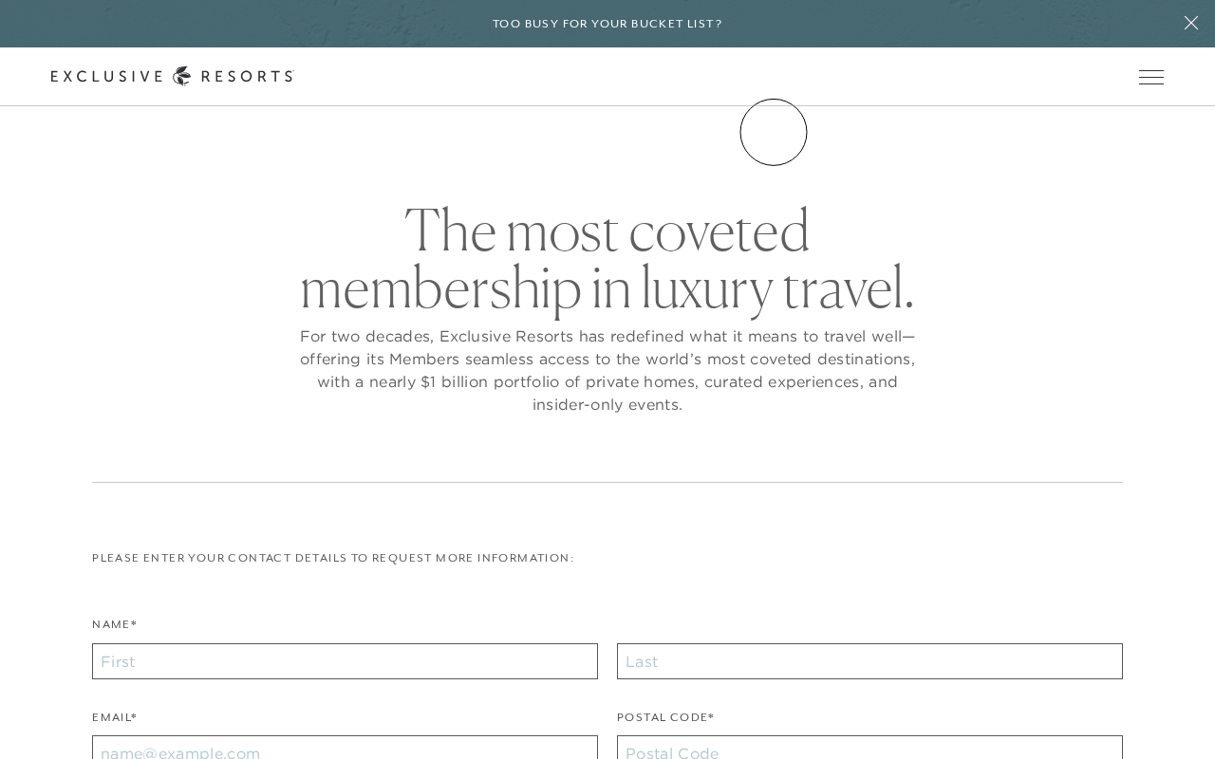
click at [0, 0] on link "Community" at bounding box center [0, 0] width 0 height 0
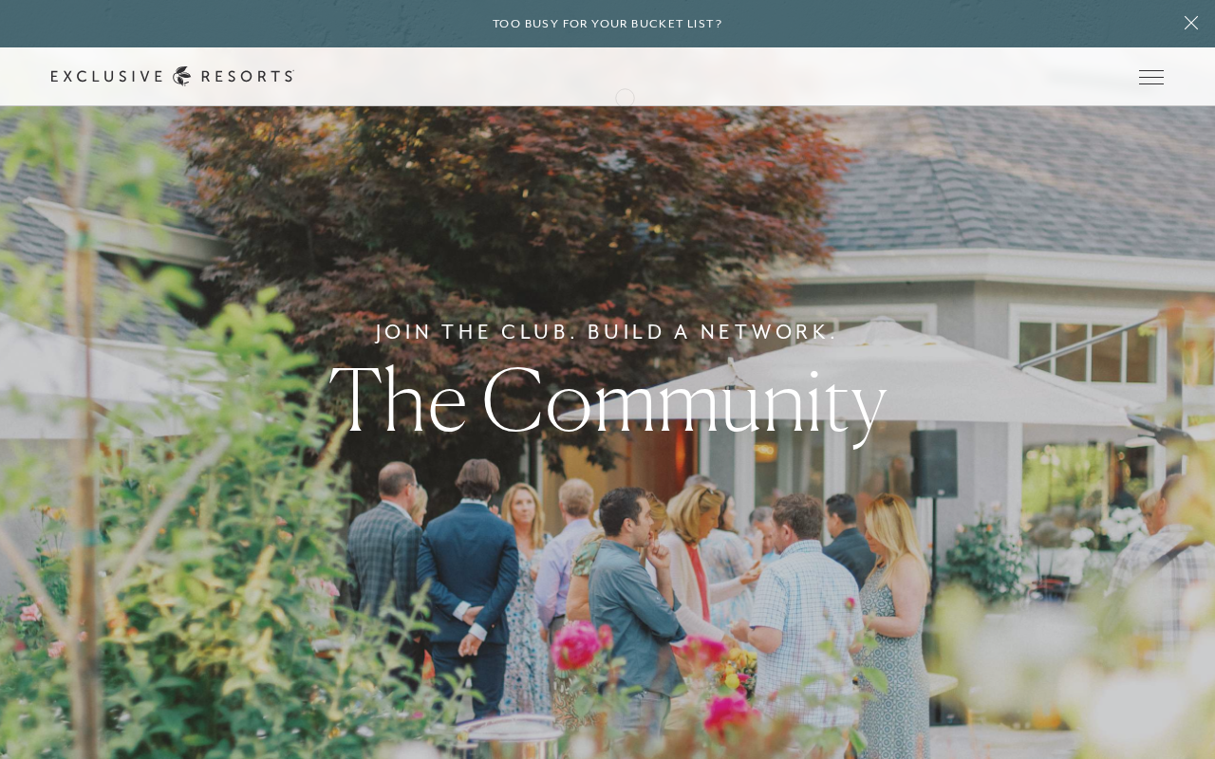
click at [623, 92] on div "Schedule a Meeting Get Started Visit home page Member Login Schedule a Meeting …" at bounding box center [607, 76] width 1215 height 59
click at [294, 83] on icon at bounding box center [172, 76] width 243 height 20
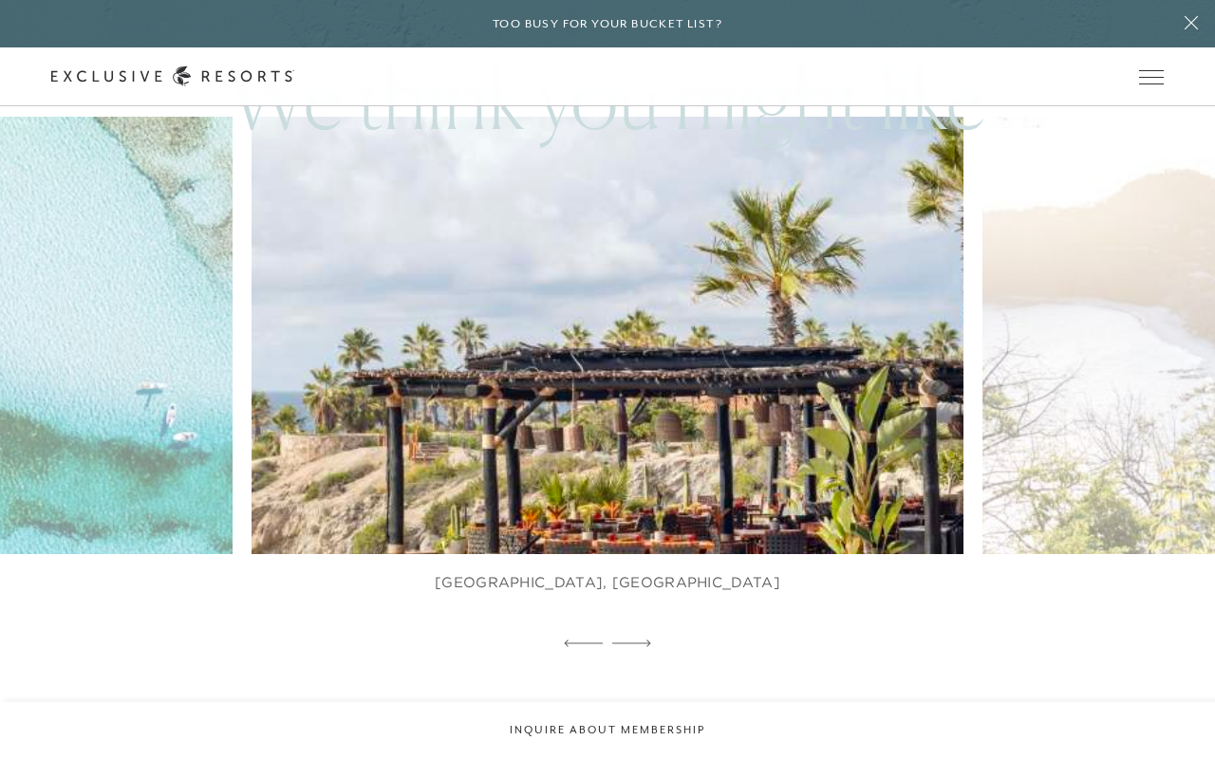
scroll to position [816, 0]
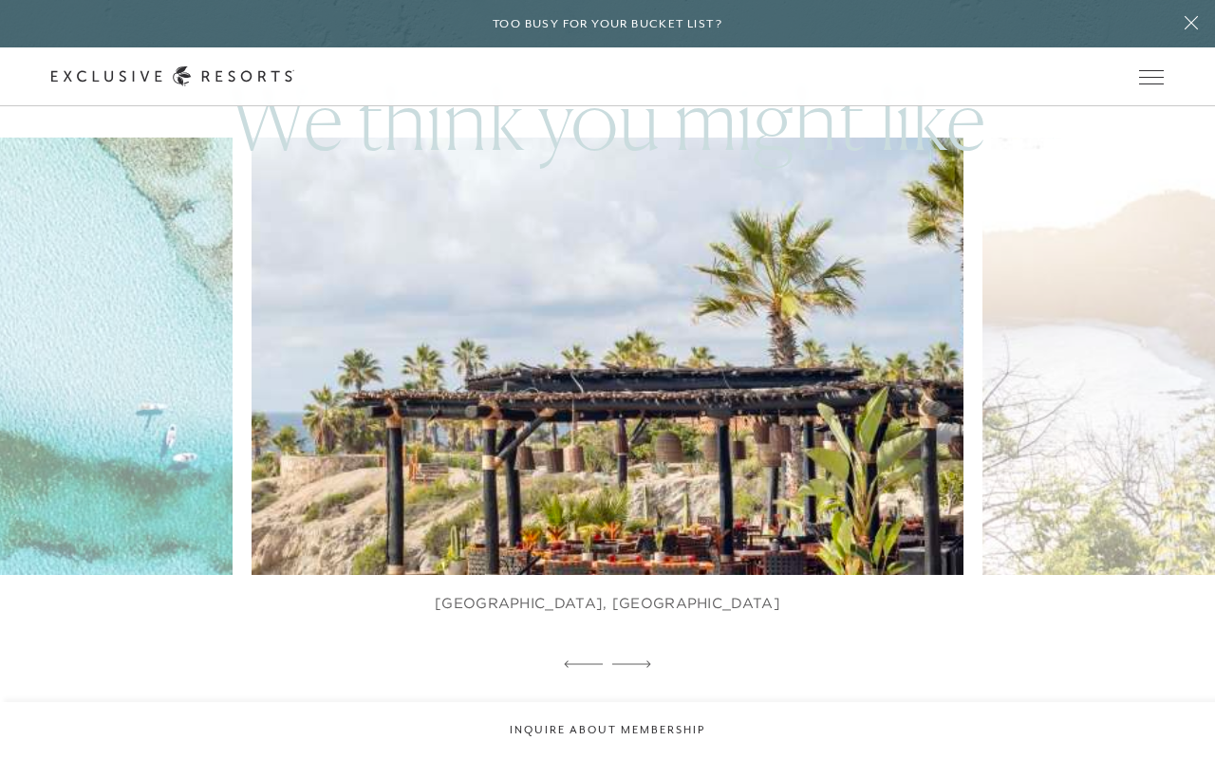
click at [609, 517] on img at bounding box center [630, 357] width 783 height 482
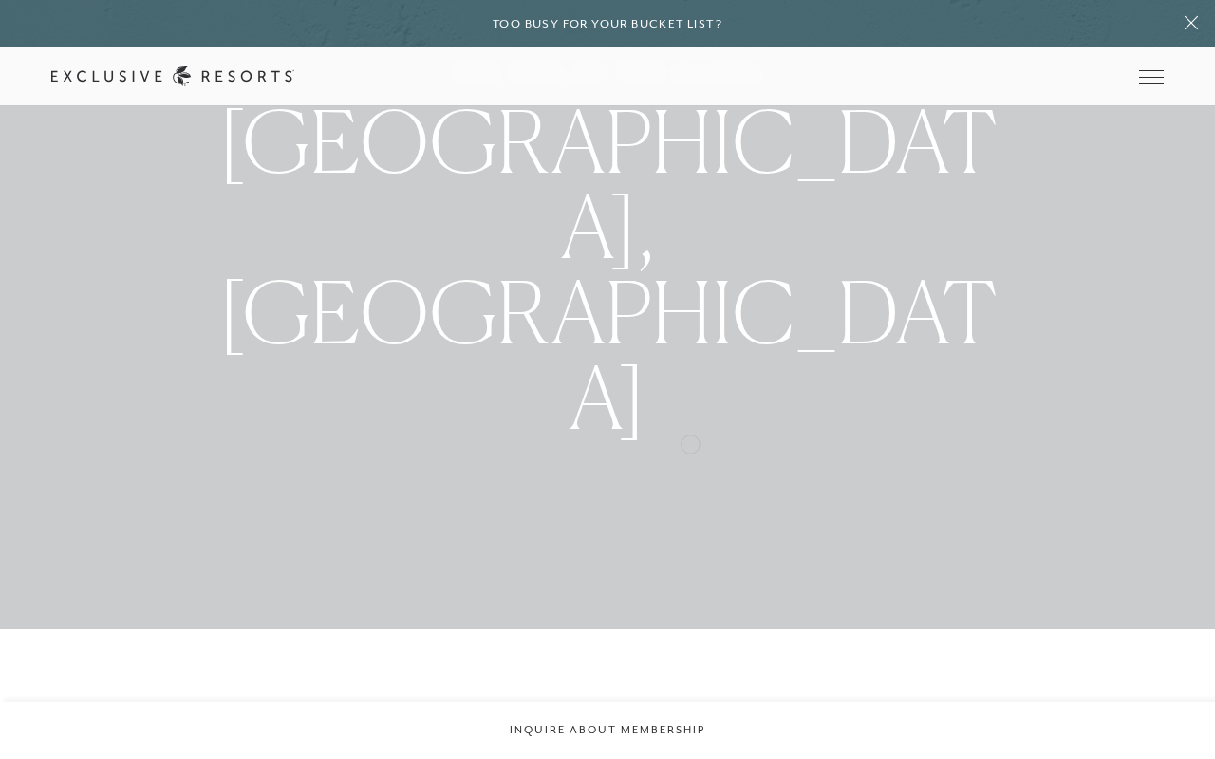
scroll to position [140, 0]
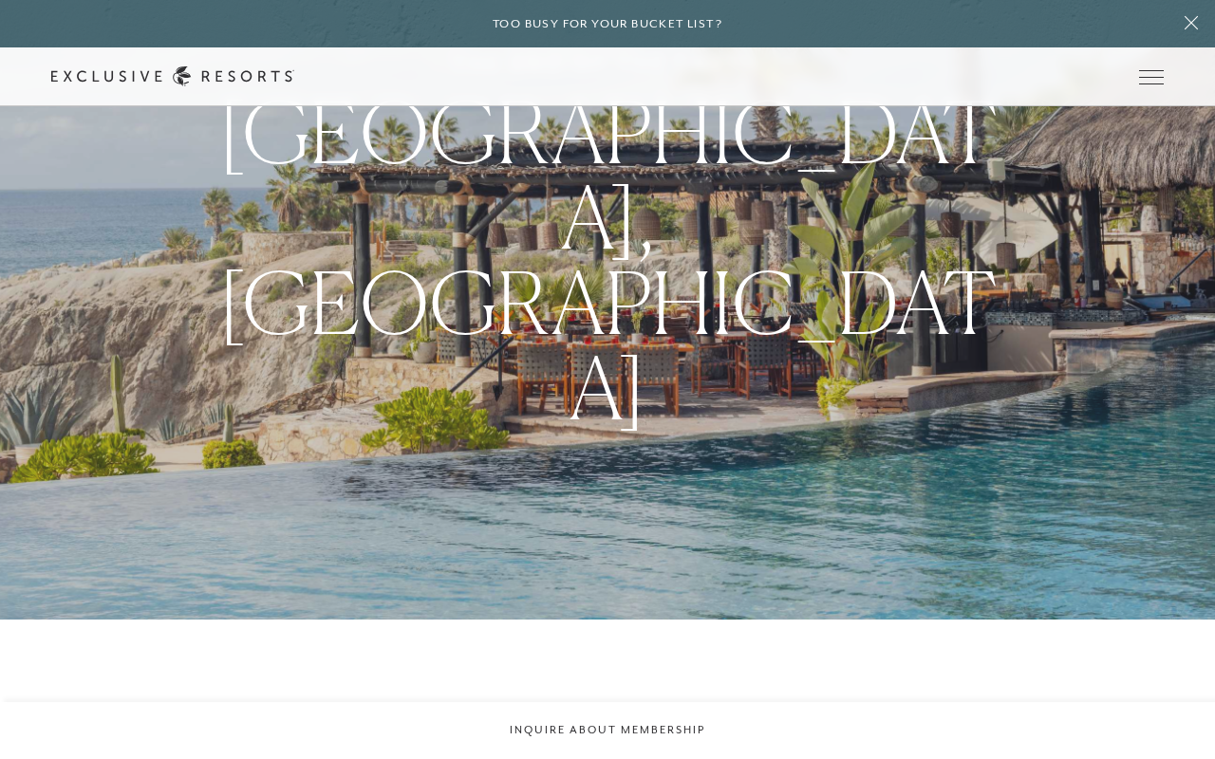
click at [755, 383] on div "The End of the Earth Los Cabos, Mexico" at bounding box center [607, 239] width 1215 height 759
click at [654, 280] on span "Los Cabos, Mexico" at bounding box center [607, 260] width 778 height 360
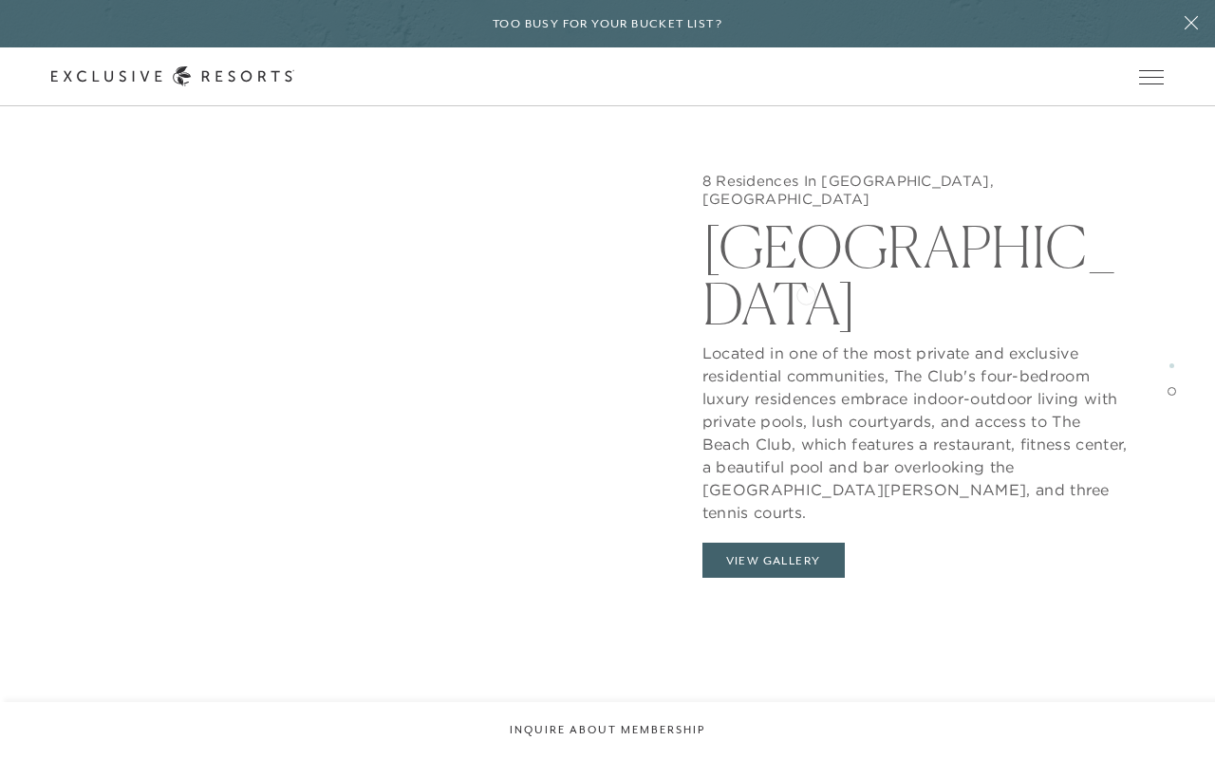
scroll to position [2787, 0]
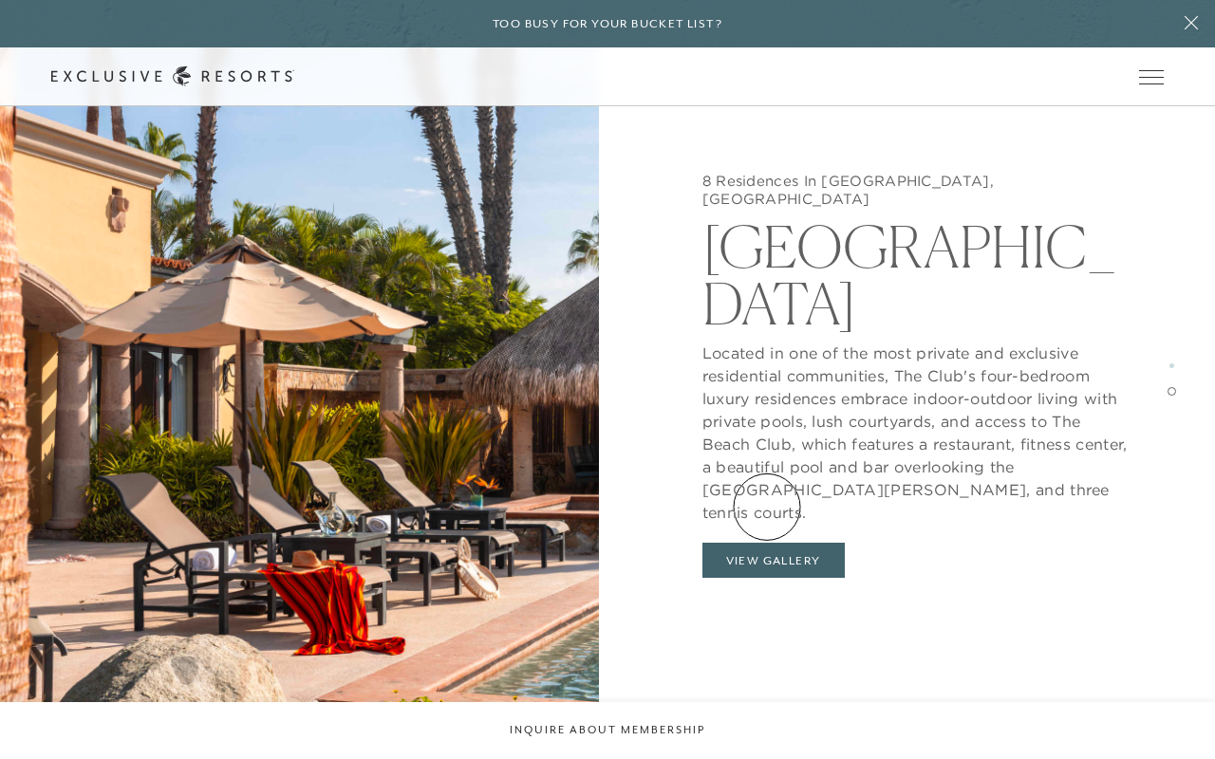
click at [767, 543] on button "View Gallery" at bounding box center [773, 561] width 142 height 36
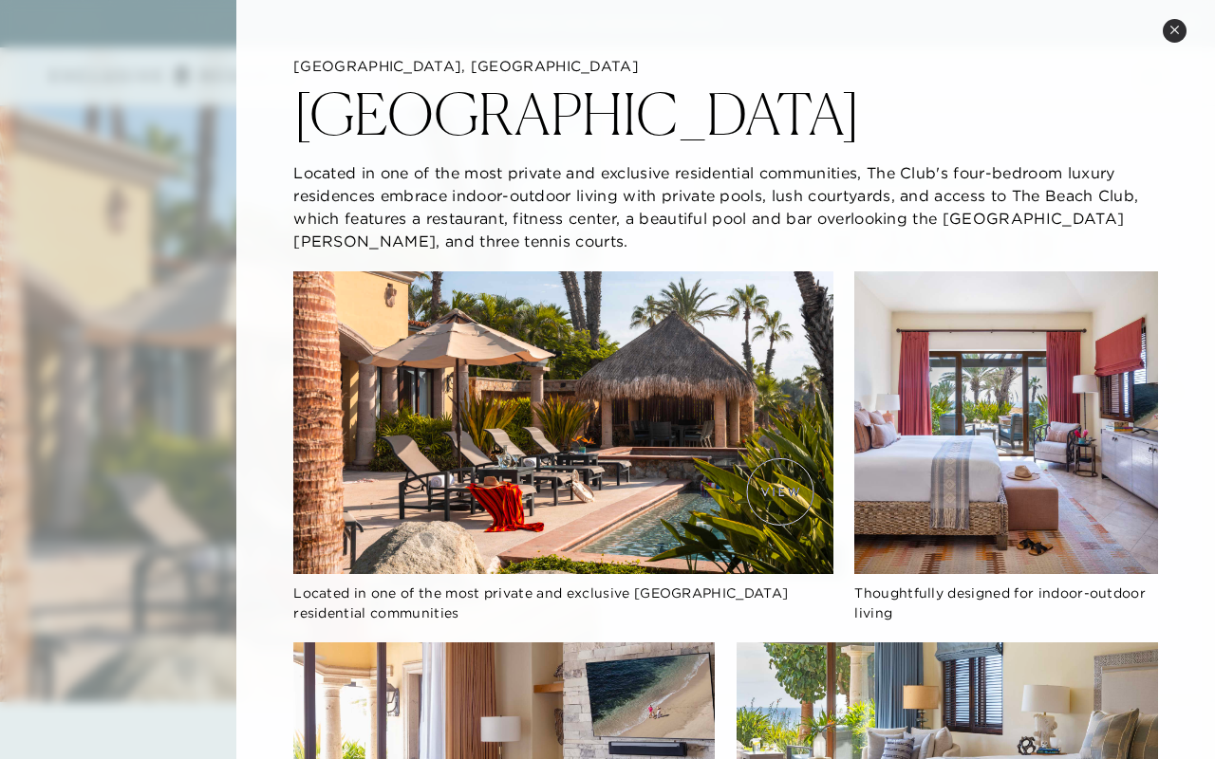
scroll to position [1279, 0]
click at [1171, 31] on icon at bounding box center [1174, 30] width 10 height 10
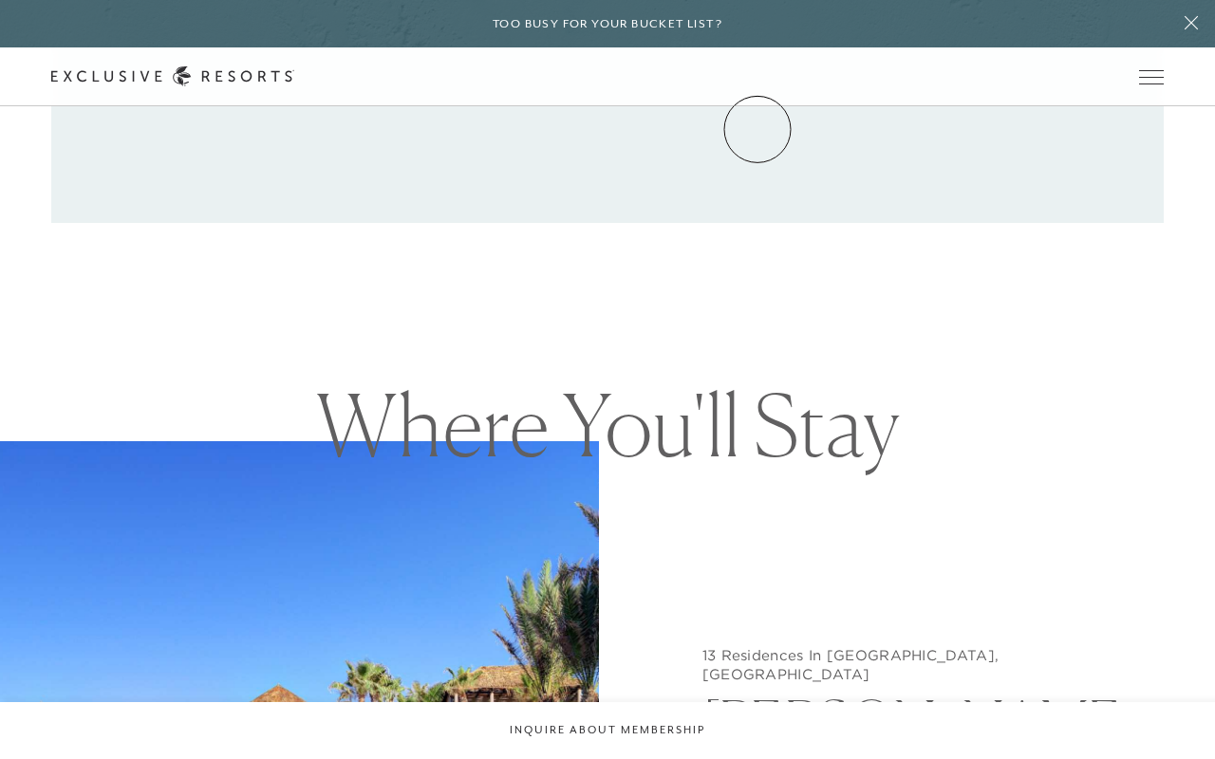
click at [0, 0] on link "Community" at bounding box center [0, 0] width 0 height 0
